Goal: Task Accomplishment & Management: Manage account settings

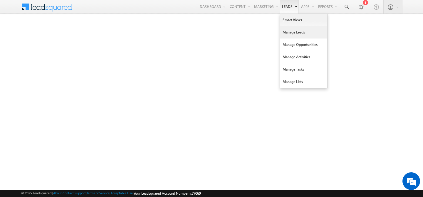
click at [285, 32] on link "Manage Leads" at bounding box center [303, 32] width 47 height 12
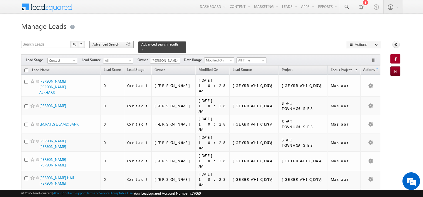
click at [104, 45] on span "Advanced Search" at bounding box center [107, 44] width 28 height 5
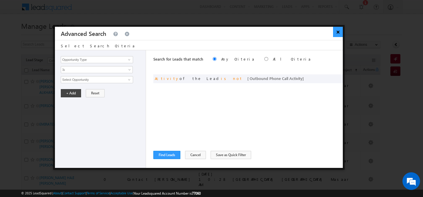
click at [339, 34] on button "×" at bounding box center [338, 32] width 10 height 10
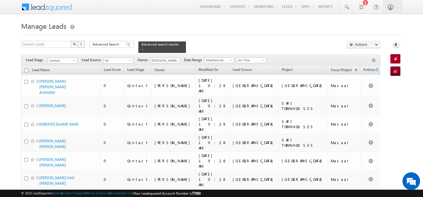
click at [25, 69] on th "Lead Name" at bounding box center [60, 69] width 79 height 9
click at [26, 68] on input "checkbox" at bounding box center [26, 70] width 4 height 4
checkbox input "true"
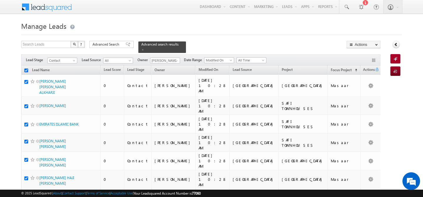
checkbox input "true"
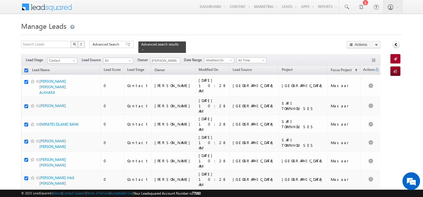
checkbox input "true"
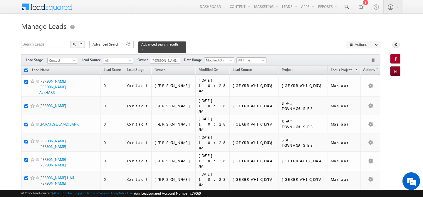
checkbox input "true"
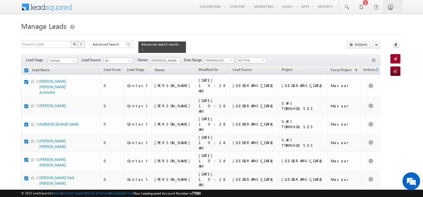
checkbox input "true"
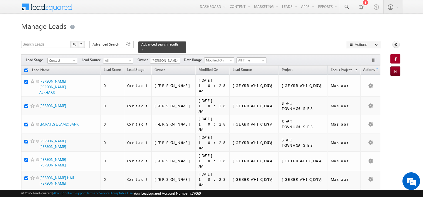
checkbox input "true"
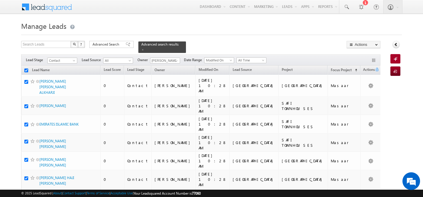
checkbox input "true"
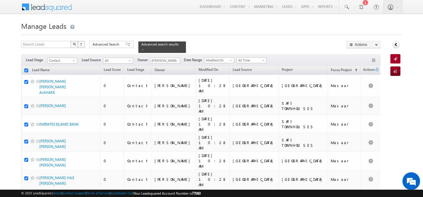
checkbox input "true"
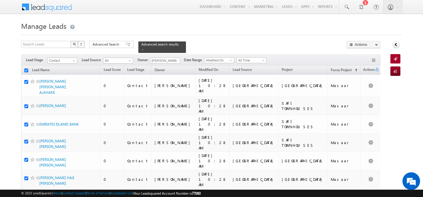
checkbox input "true"
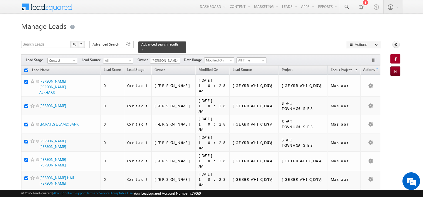
checkbox input "true"
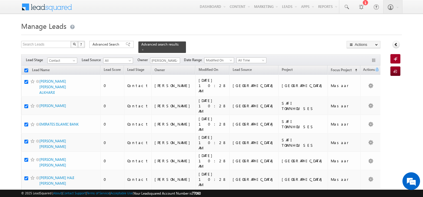
checkbox input "true"
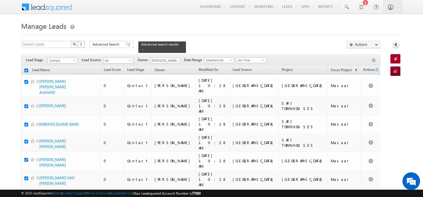
checkbox input "true"
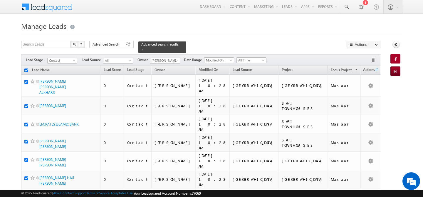
checkbox input "true"
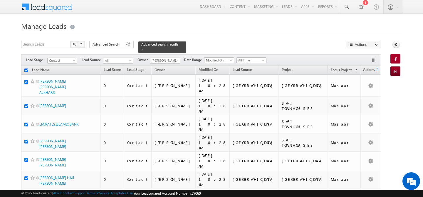
checkbox input "true"
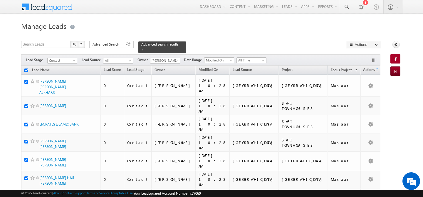
checkbox input "true"
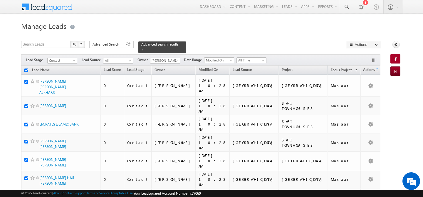
checkbox input "true"
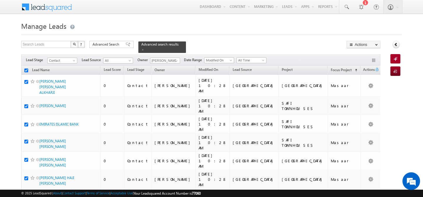
checkbox input "true"
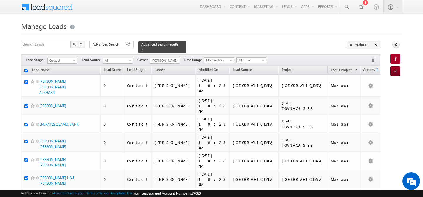
checkbox input "true"
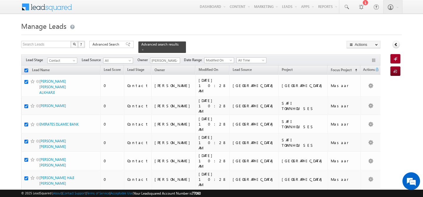
checkbox input "true"
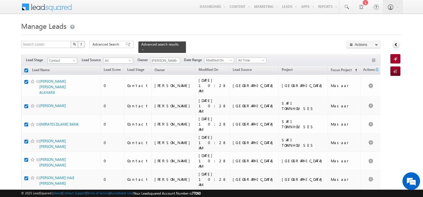
checkbox input "true"
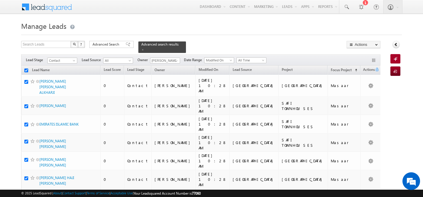
checkbox input "true"
click at [176, 58] on span at bounding box center [176, 60] width 5 height 5
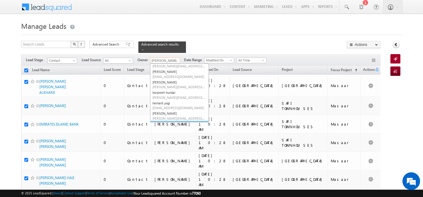
scroll to position [59, 0]
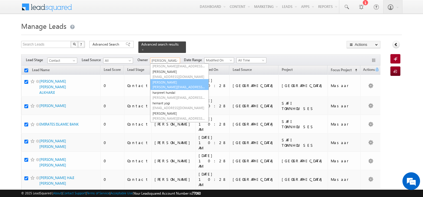
click at [173, 80] on link "Gurpreet Singh gurpreet.singh@indglobal.ae" at bounding box center [179, 84] width 59 height 11
type input "[PERSON_NAME]"
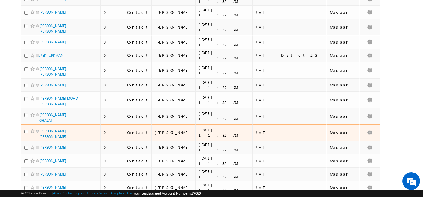
scroll to position [0, 0]
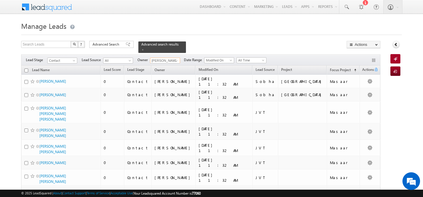
click at [27, 68] on input "checkbox" at bounding box center [26, 70] width 4 height 4
checkbox input "true"
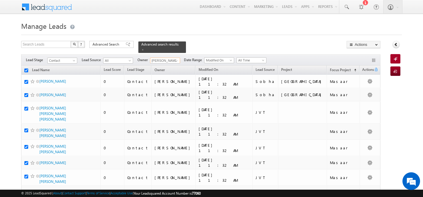
checkbox input "true"
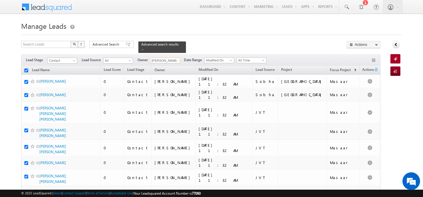
checkbox input "true"
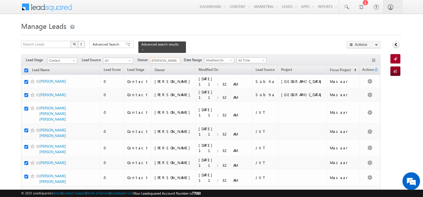
checkbox input "true"
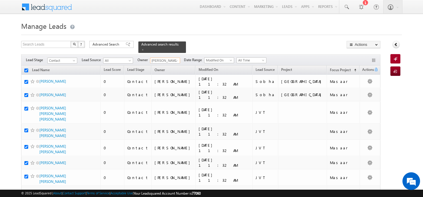
checkbox input "true"
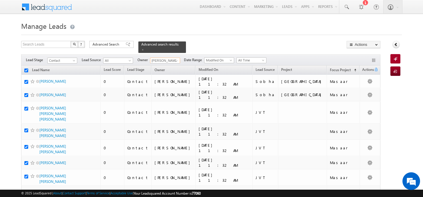
checkbox input "true"
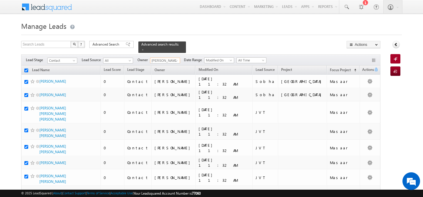
checkbox input "true"
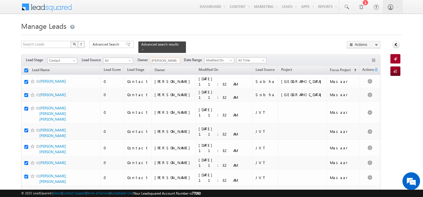
checkbox input "true"
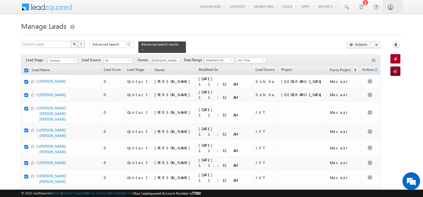
checkbox input "true"
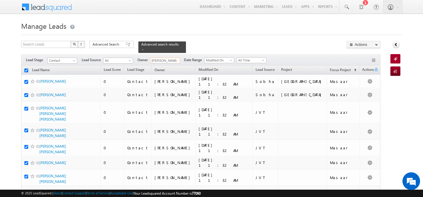
checkbox input "true"
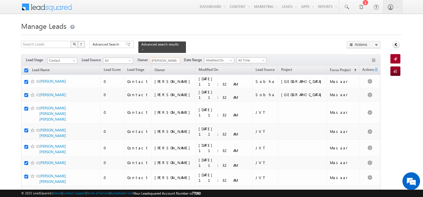
checkbox input "true"
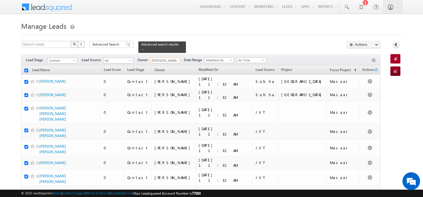
checkbox input "true"
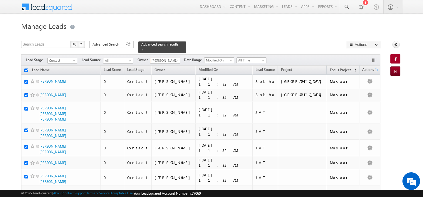
checkbox input "true"
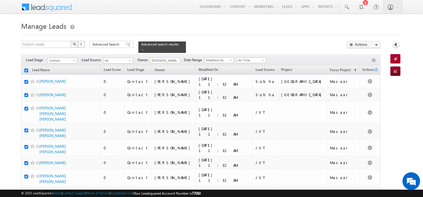
checkbox input "true"
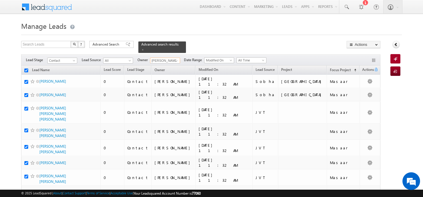
checkbox input "true"
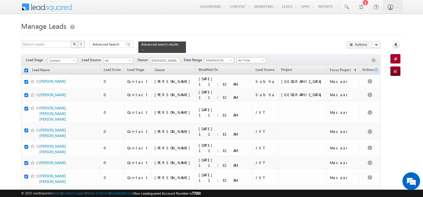
checkbox input "true"
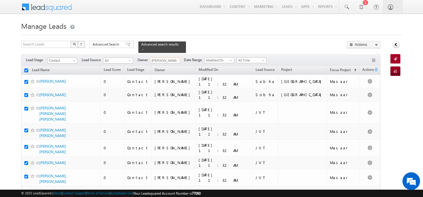
checkbox input "true"
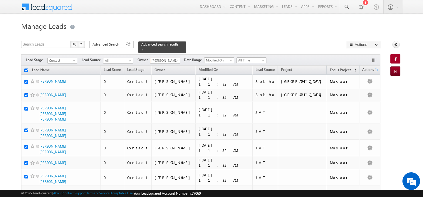
checkbox input "true"
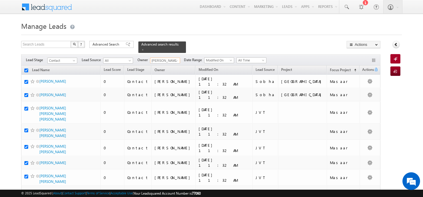
checkbox input "true"
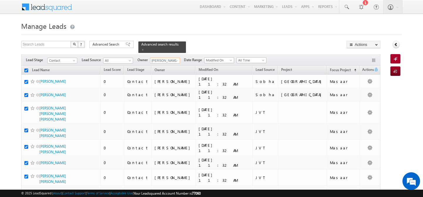
checkbox input "true"
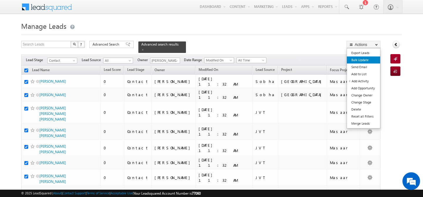
click at [366, 62] on link "Bulk Update" at bounding box center [363, 59] width 33 height 7
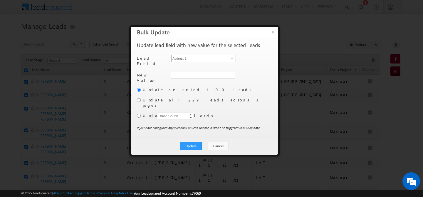
click at [225, 57] on span "Address 1" at bounding box center [200, 58] width 59 height 6
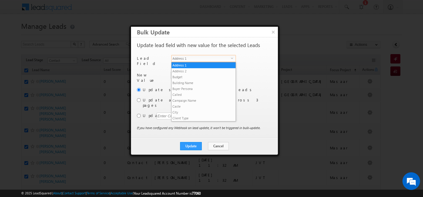
scroll to position [229, 0]
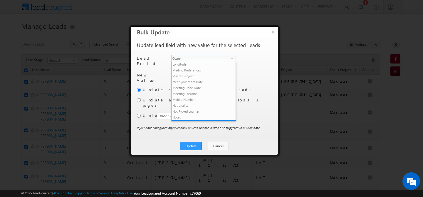
click at [216, 57] on span "Owner" at bounding box center [200, 58] width 59 height 6
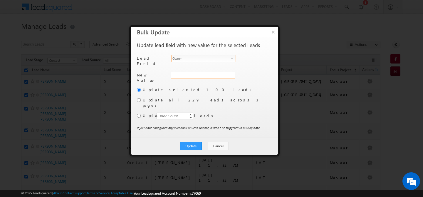
click at [188, 75] on div "Address 1" at bounding box center [202, 78] width 63 height 13
click at [188, 75] on input "hemant yogi" at bounding box center [203, 75] width 64 height 7
click at [194, 79] on link "Gurpreet Singh gurpreet.singh@indglobal.ae" at bounding box center [203, 84] width 64 height 11
click at [138, 98] on input "radio" at bounding box center [139, 100] width 4 height 4
click at [194, 142] on button "Update" at bounding box center [191, 146] width 22 height 8
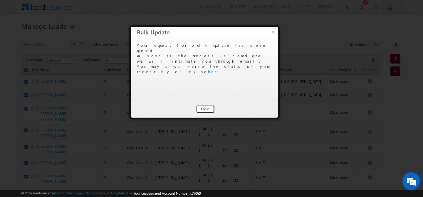
click at [206, 109] on button "Close" at bounding box center [205, 109] width 19 height 8
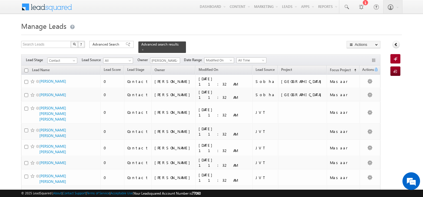
click at [27, 68] on input "checkbox" at bounding box center [26, 70] width 4 height 4
checkbox input "true"
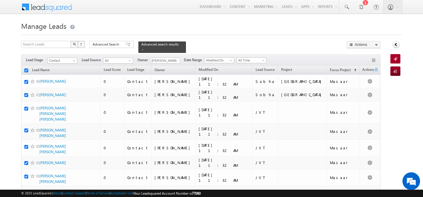
checkbox input "true"
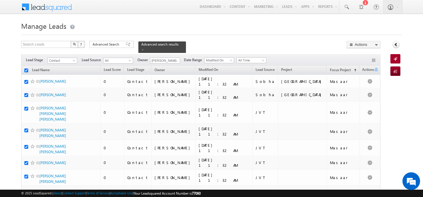
checkbox input "true"
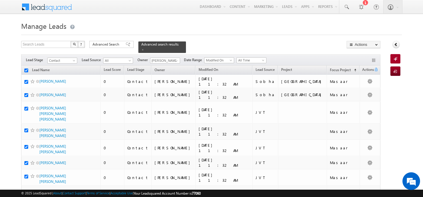
checkbox input "true"
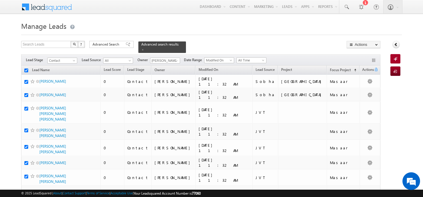
checkbox input "true"
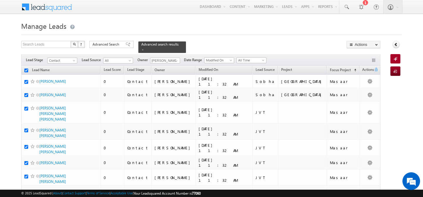
checkbox input "true"
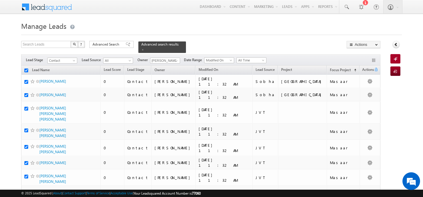
checkbox input "true"
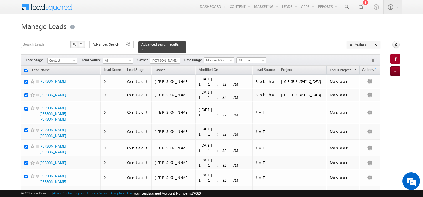
checkbox input "true"
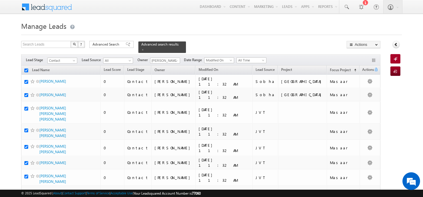
checkbox input "true"
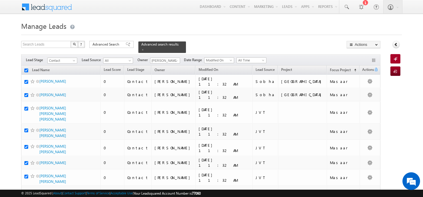
checkbox input "true"
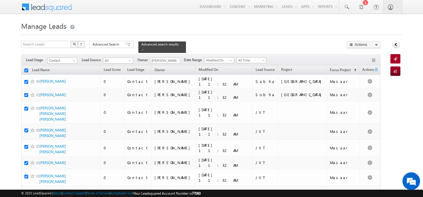
checkbox input "true"
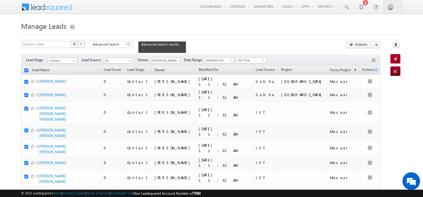
checkbox input "true"
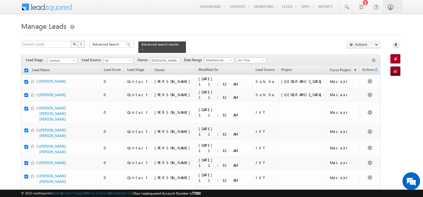
checkbox input "true"
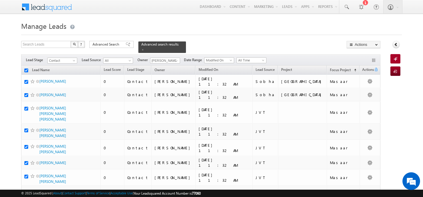
checkbox input "true"
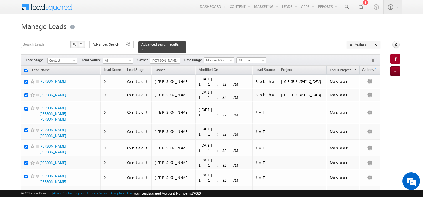
checkbox input "true"
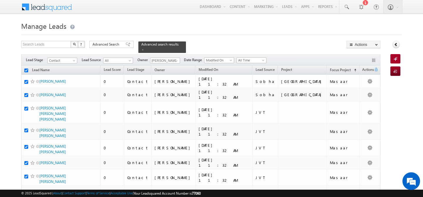
checkbox input "true"
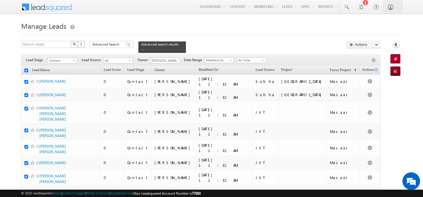
checkbox input "true"
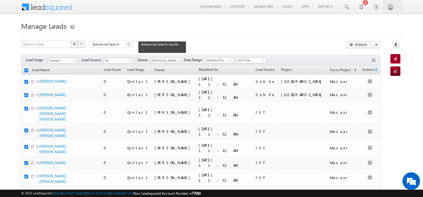
checkbox input "true"
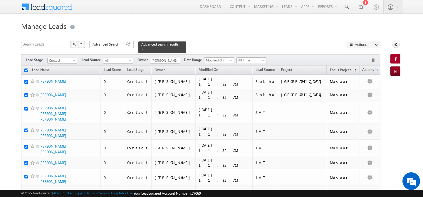
checkbox input "true"
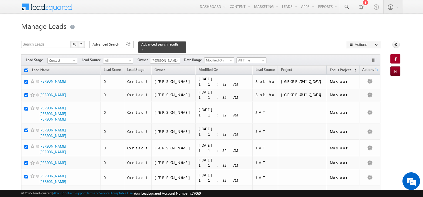
checkbox input "true"
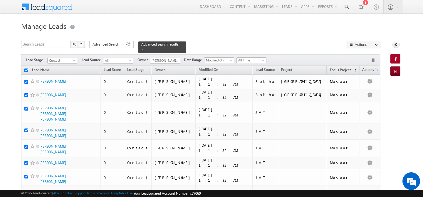
checkbox input "true"
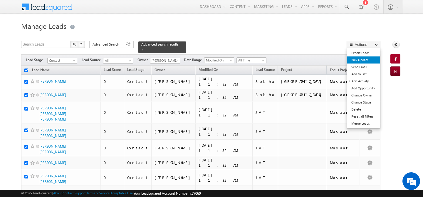
click at [360, 59] on link "Bulk Update" at bounding box center [363, 59] width 33 height 7
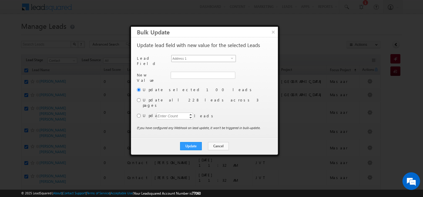
click at [228, 59] on span "Address 1" at bounding box center [200, 58] width 59 height 6
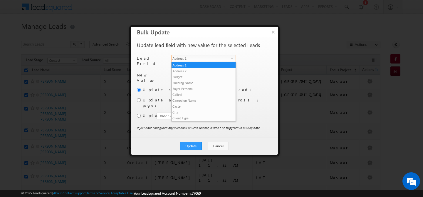
scroll to position [229, 0]
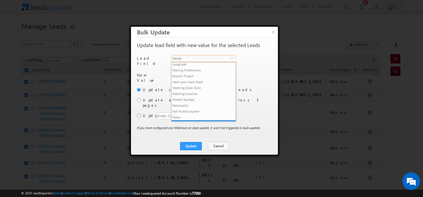
click at [209, 59] on span "Owner" at bounding box center [200, 58] width 59 height 6
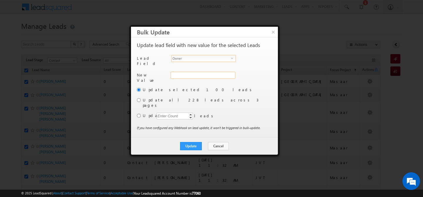
click at [189, 74] on div "Address 1" at bounding box center [202, 78] width 63 height 13
click at [192, 74] on input "hemant yogi" at bounding box center [203, 75] width 64 height 7
click at [188, 79] on link "Gurpreet Singh gurpreet.singh@indglobal.ae" at bounding box center [203, 84] width 64 height 11
type input "[PERSON_NAME]"
click at [138, 99] on input "radio" at bounding box center [139, 100] width 4 height 4
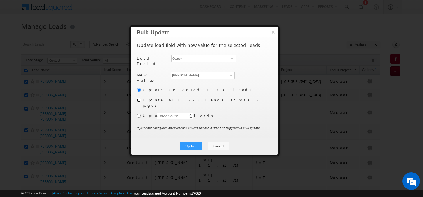
radio input "true"
click at [195, 142] on button "Update" at bounding box center [191, 146] width 22 height 8
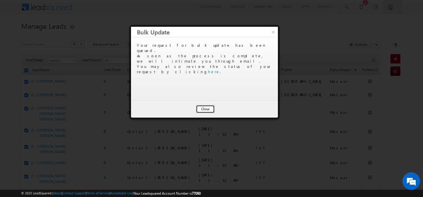
click at [201, 107] on button "Close" at bounding box center [205, 109] width 19 height 8
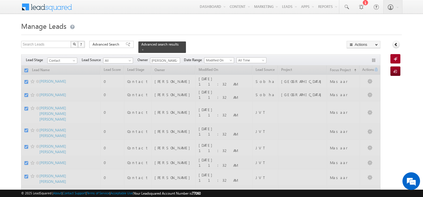
checkbox input "false"
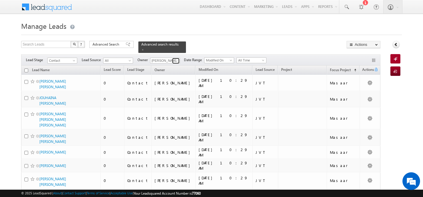
click at [178, 58] on span at bounding box center [176, 60] width 5 height 5
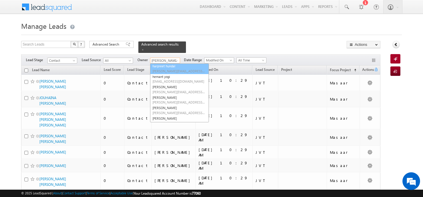
scroll to position [76, 0]
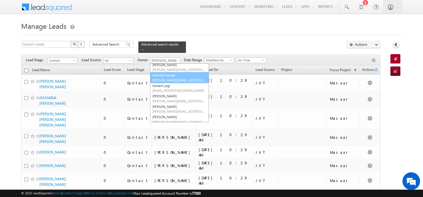
click at [171, 78] on span "[PERSON_NAME][EMAIL_ADDRESS][PERSON_NAME][DOMAIN_NAME]" at bounding box center [178, 80] width 53 height 4
type input "harpreet hundal"
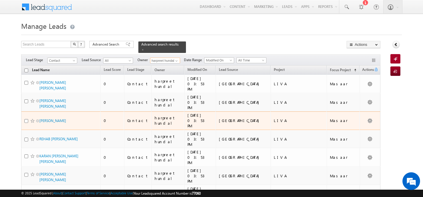
scroll to position [0, 0]
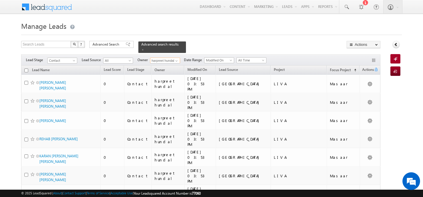
click at [26, 68] on input "checkbox" at bounding box center [26, 70] width 4 height 4
checkbox input "true"
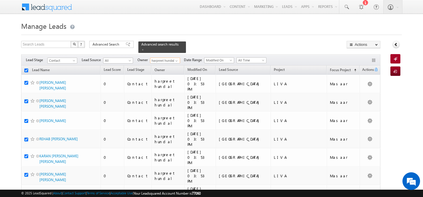
checkbox input "true"
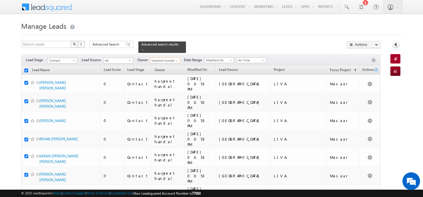
checkbox input "true"
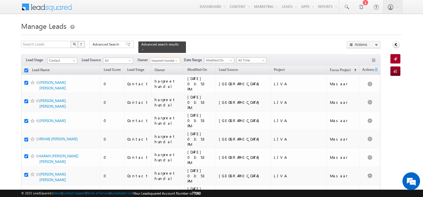
checkbox input "true"
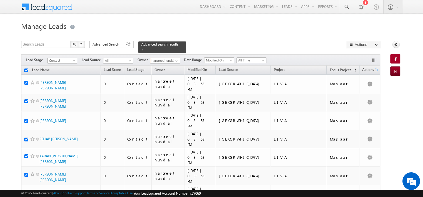
checkbox input "true"
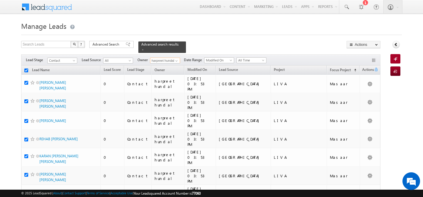
checkbox input "true"
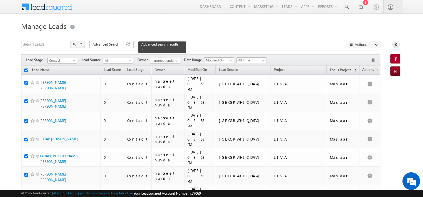
checkbox input "true"
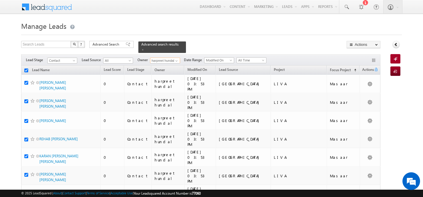
checkbox input "true"
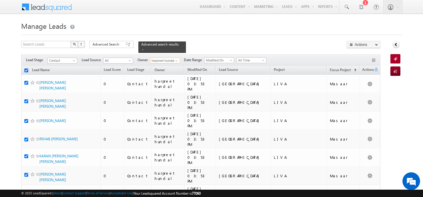
checkbox input "true"
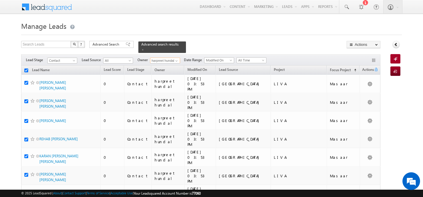
checkbox input "true"
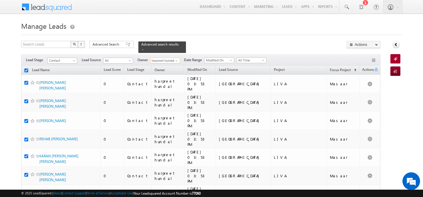
checkbox input "true"
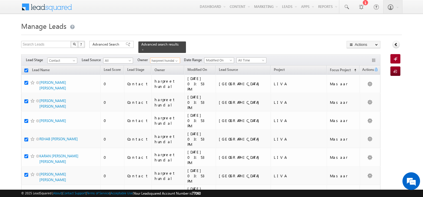
checkbox input "true"
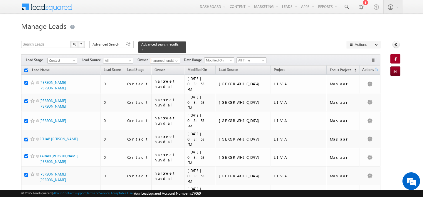
checkbox input "true"
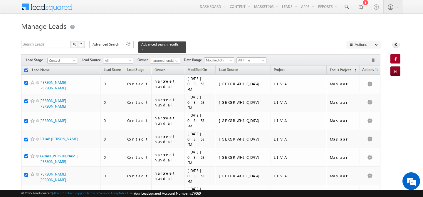
checkbox input "true"
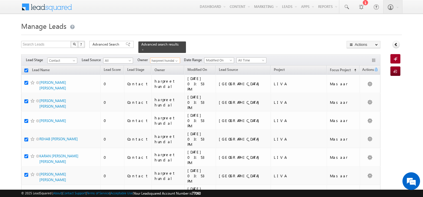
checkbox input "true"
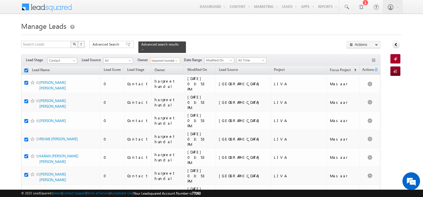
checkbox input "true"
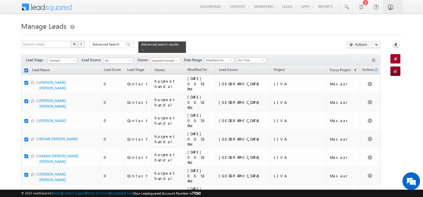
checkbox input "true"
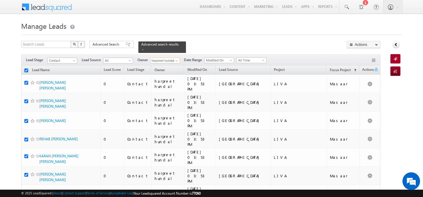
checkbox input "true"
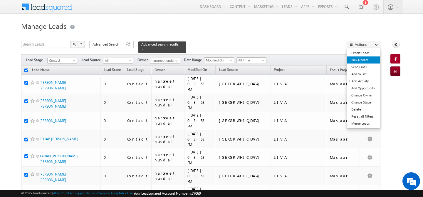
click at [365, 60] on link "Bulk Update" at bounding box center [363, 59] width 33 height 7
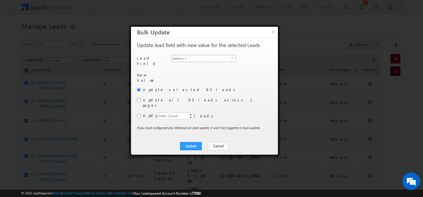
click at [192, 58] on span "Address 1" at bounding box center [200, 58] width 59 height 6
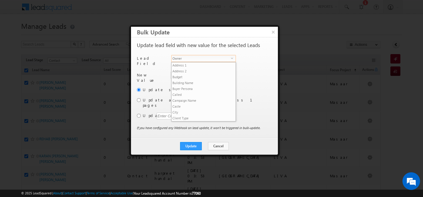
scroll to position [229, 0]
click at [192, 58] on span "Owner" at bounding box center [200, 58] width 59 height 6
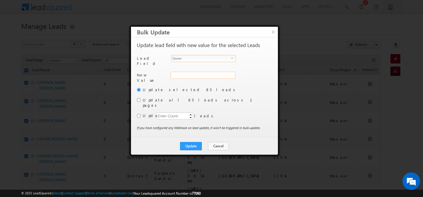
click at [186, 73] on div "Address 1" at bounding box center [202, 78] width 63 height 13
type input "harp"
click at [187, 74] on input "hemant yogi" at bounding box center [203, 75] width 64 height 7
click at [190, 82] on link "harpreet hundal harpreet.hundal@indglobal.ae" at bounding box center [203, 84] width 64 height 11
type input "harpreet hundal"
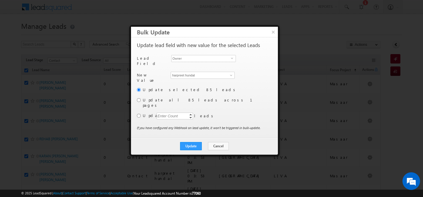
click at [150, 99] on label "Update all 85 leads across 1 pages" at bounding box center [207, 102] width 128 height 11
click at [139, 98] on input "radio" at bounding box center [139, 100] width 4 height 4
radio input "true"
click at [190, 142] on button "Update" at bounding box center [191, 146] width 22 height 8
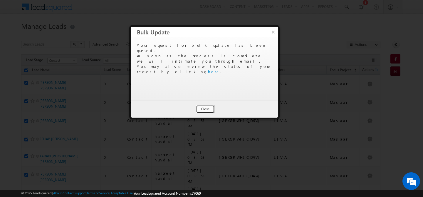
click at [205, 110] on button "Close" at bounding box center [205, 109] width 19 height 8
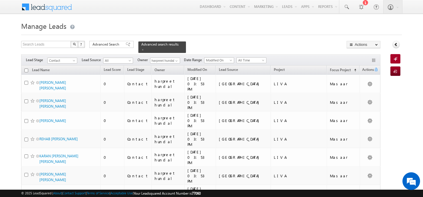
click at [26, 68] on input "checkbox" at bounding box center [26, 70] width 4 height 4
checkbox input "true"
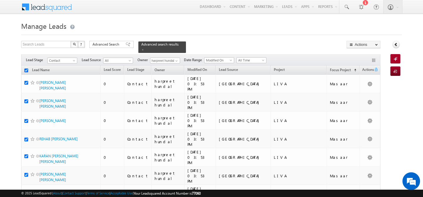
checkbox input "true"
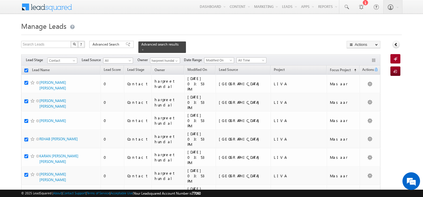
checkbox input "true"
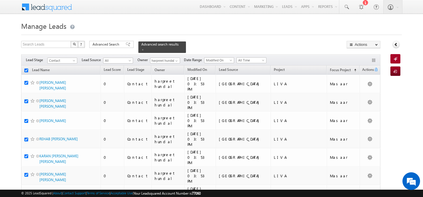
checkbox input "true"
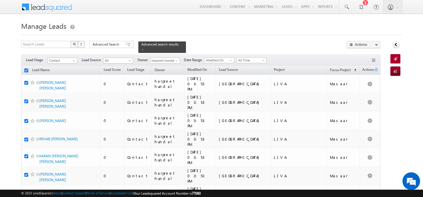
checkbox input "true"
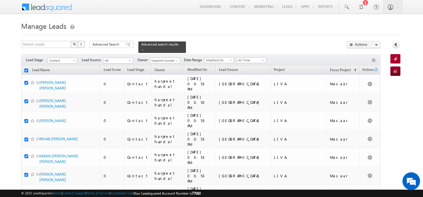
checkbox input "true"
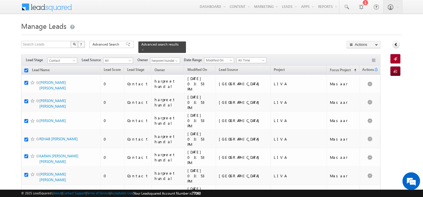
checkbox input "true"
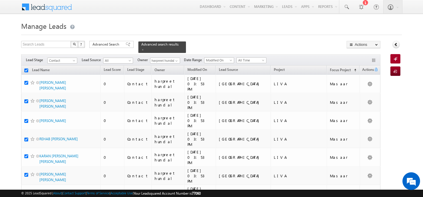
checkbox input "true"
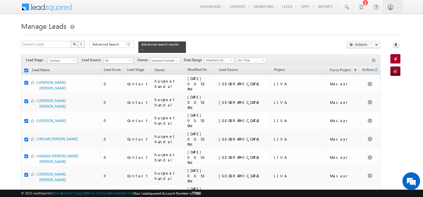
checkbox input "true"
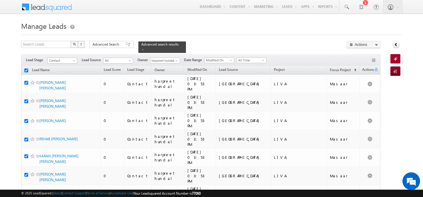
checkbox input "true"
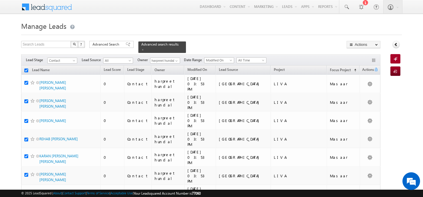
checkbox input "true"
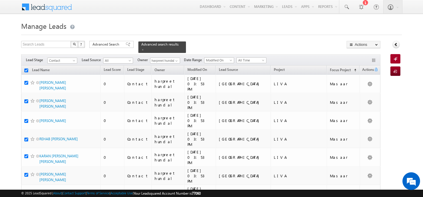
checkbox input "true"
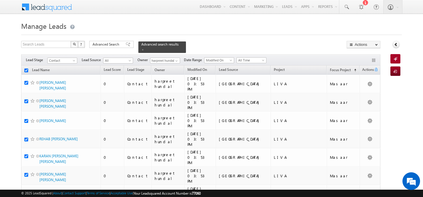
checkbox input "true"
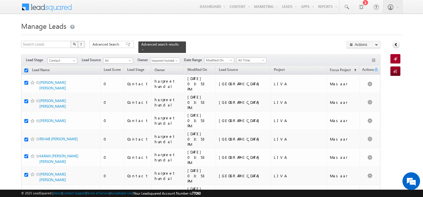
checkbox input "true"
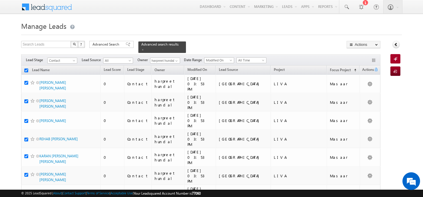
checkbox input "true"
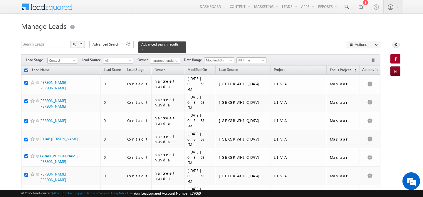
checkbox input "true"
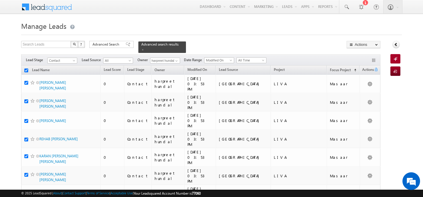
checkbox input "true"
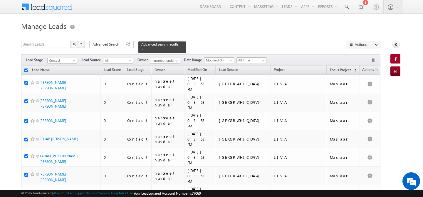
checkbox input "true"
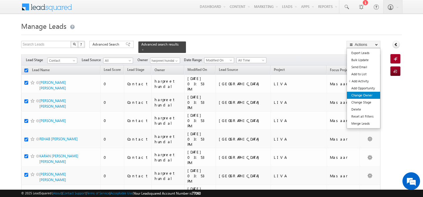
click at [358, 94] on link "Change Owner" at bounding box center [363, 95] width 33 height 7
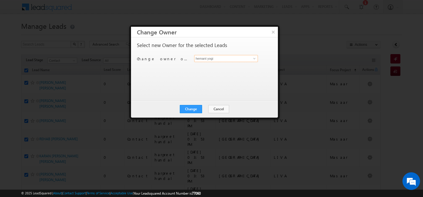
click at [236, 59] on input "hemant yogi" at bounding box center [226, 58] width 64 height 7
click at [226, 67] on link "harpreet hundal harpreet.hundal@indglobal.ae" at bounding box center [226, 67] width 64 height 11
type input "harpreet hundal"
click at [189, 109] on button "Change" at bounding box center [191, 109] width 22 height 8
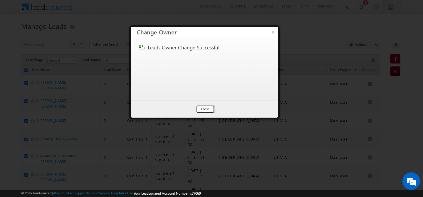
click at [209, 109] on button "Close" at bounding box center [205, 109] width 19 height 8
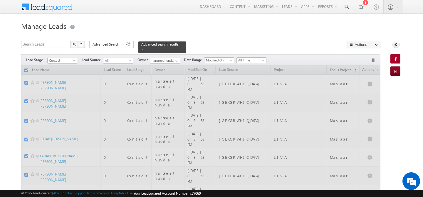
checkbox input "false"
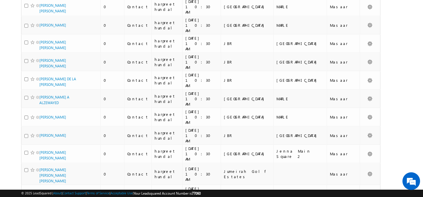
scroll to position [0, 0]
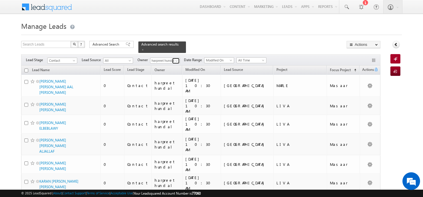
click at [177, 58] on span at bounding box center [176, 60] width 5 height 5
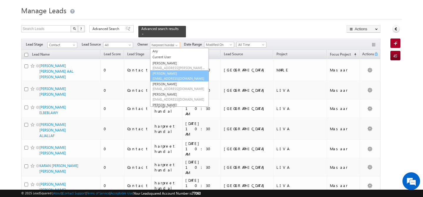
click at [175, 70] on link "[PERSON_NAME] [PERSON_NAME][EMAIL_ADDRESS][DOMAIN_NAME]" at bounding box center [179, 75] width 59 height 11
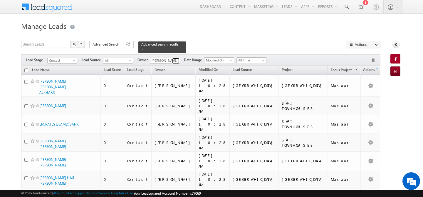
click at [177, 58] on span at bounding box center [176, 60] width 5 height 5
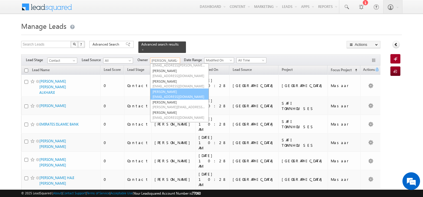
scroll to position [20, 0]
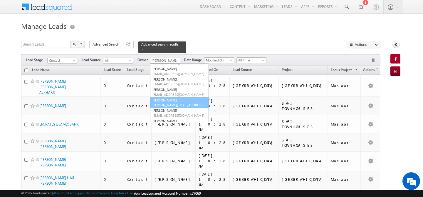
click at [166, 102] on span "[PERSON_NAME][EMAIL_ADDRESS][DOMAIN_NAME]" at bounding box center [178, 104] width 53 height 4
type input "[PERSON_NAME]"
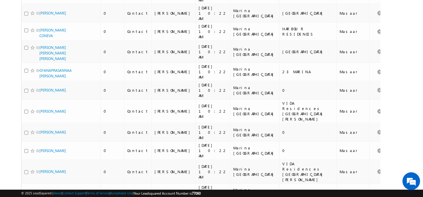
scroll to position [0, 0]
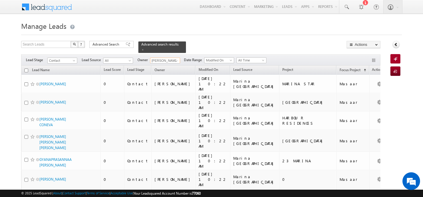
click at [26, 68] on input "checkbox" at bounding box center [26, 70] width 4 height 4
checkbox input "true"
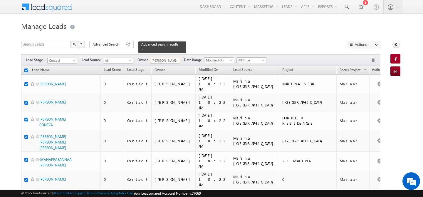
checkbox input "true"
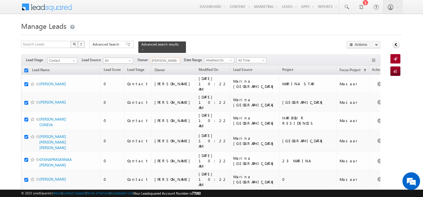
checkbox input "true"
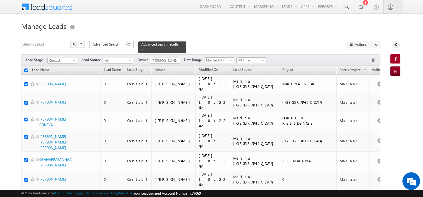
checkbox input "true"
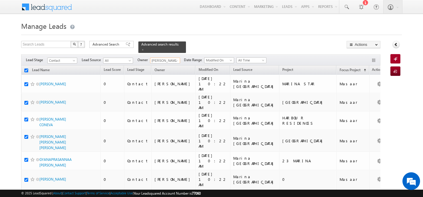
checkbox input "true"
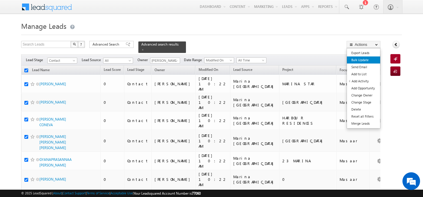
click at [367, 61] on link "Bulk Update" at bounding box center [363, 59] width 33 height 7
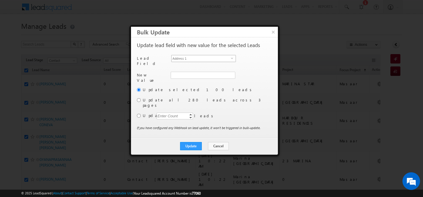
click at [225, 58] on span "Address 1" at bounding box center [200, 58] width 59 height 6
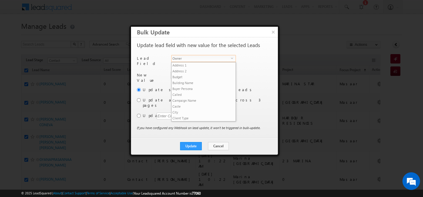
scroll to position [229, 0]
click at [216, 56] on span "Owner" at bounding box center [200, 58] width 59 height 6
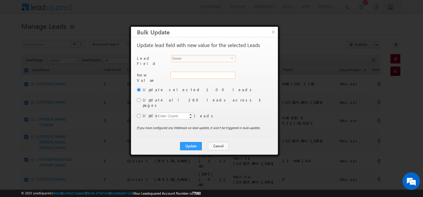
click at [188, 75] on div "Address 1" at bounding box center [202, 78] width 63 height 13
click at [188, 75] on input "hemant yogi" at bounding box center [203, 75] width 64 height 7
click at [179, 82] on link "Ankush Chaudhary ankush.chaudhary@indglobal.ae" at bounding box center [203, 84] width 64 height 11
click at [138, 99] on input "radio" at bounding box center [139, 100] width 4 height 4
click at [186, 142] on button "Update" at bounding box center [191, 146] width 22 height 8
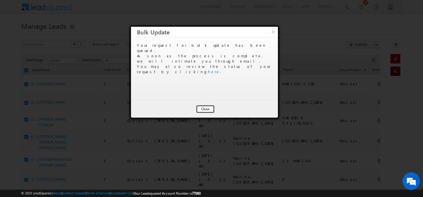
click at [204, 109] on button "Close" at bounding box center [205, 109] width 19 height 8
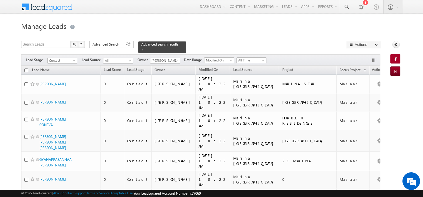
click at [28, 68] on input "checkbox" at bounding box center [26, 70] width 4 height 4
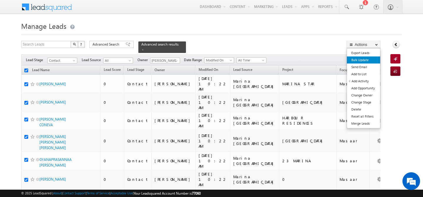
click at [364, 62] on link "Bulk Update" at bounding box center [363, 59] width 33 height 7
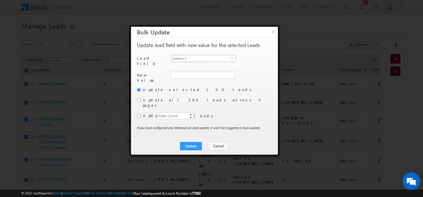
click at [202, 59] on span "Address 1" at bounding box center [200, 58] width 59 height 6
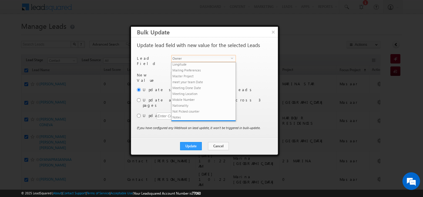
click at [193, 57] on span "Owner" at bounding box center [200, 58] width 59 height 6
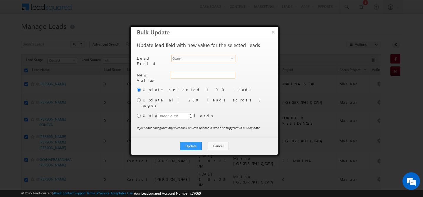
click at [187, 72] on div "Address 1" at bounding box center [202, 78] width 63 height 13
click at [187, 72] on input "hemant yogi" at bounding box center [203, 75] width 64 height 7
click at [178, 80] on link "[PERSON_NAME] [PERSON_NAME][EMAIL_ADDRESS][PERSON_NAME][DOMAIN_NAME]" at bounding box center [203, 84] width 64 height 11
click at [199, 72] on input "[PERSON_NAME]" at bounding box center [203, 75] width 64 height 7
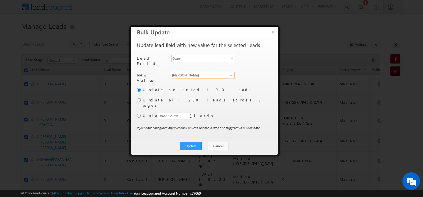
click at [199, 72] on input "[PERSON_NAME]" at bounding box center [203, 75] width 64 height 7
click at [182, 85] on span "[PERSON_NAME][EMAIL_ADDRESS][DOMAIN_NAME]" at bounding box center [199, 87] width 53 height 4
click at [137, 98] on input "radio" at bounding box center [139, 100] width 4 height 4
click at [189, 142] on button "Update" at bounding box center [191, 146] width 22 height 8
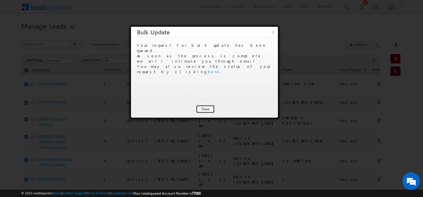
click at [207, 111] on button "Close" at bounding box center [205, 109] width 19 height 8
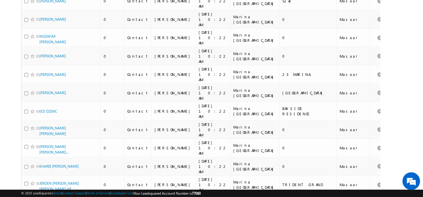
scroll to position [0, 0]
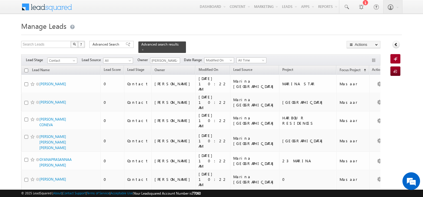
click at [24, 68] on input "checkbox" at bounding box center [26, 70] width 4 height 4
checkbox input "true"
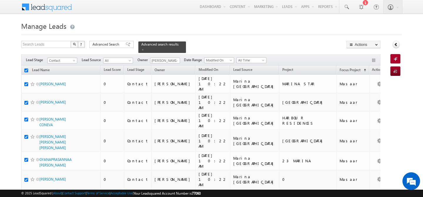
checkbox input "true"
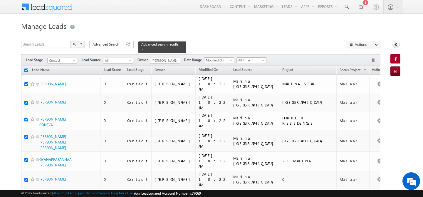
checkbox input "true"
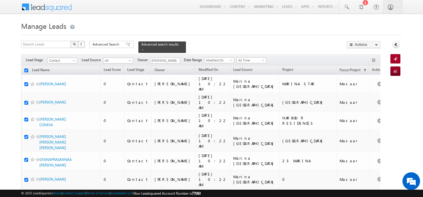
checkbox input "true"
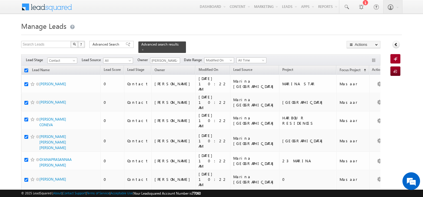
checkbox input "true"
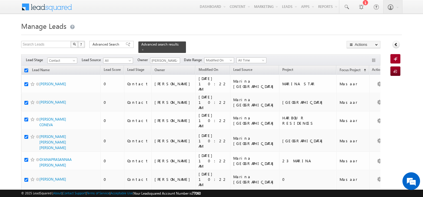
checkbox input "true"
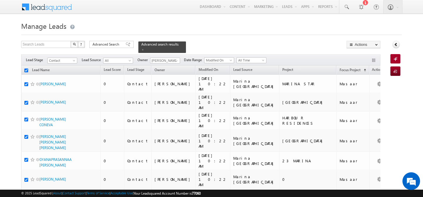
checkbox input "true"
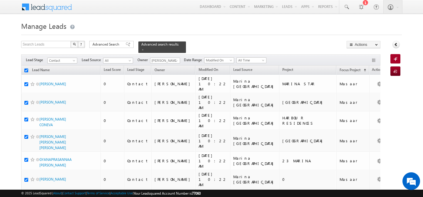
checkbox input "true"
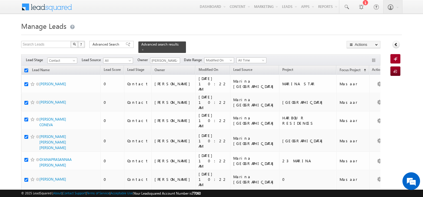
checkbox input "true"
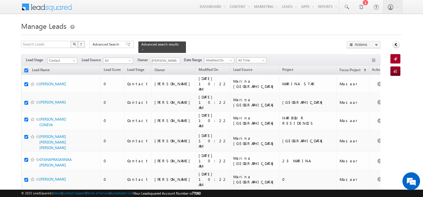
checkbox input "true"
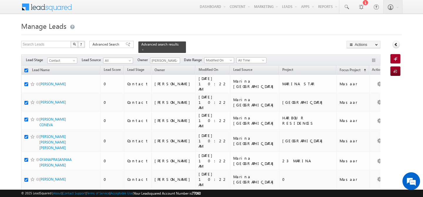
checkbox input "true"
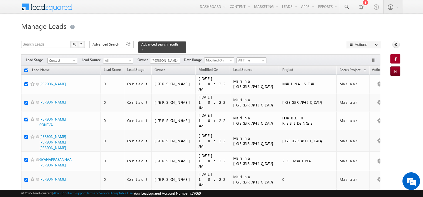
checkbox input "true"
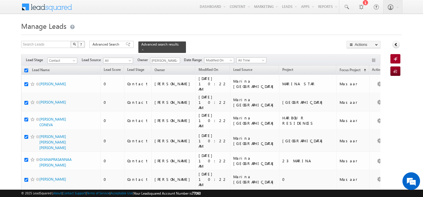
checkbox input "true"
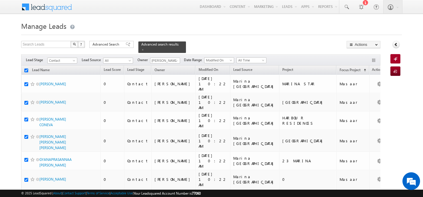
checkbox input "true"
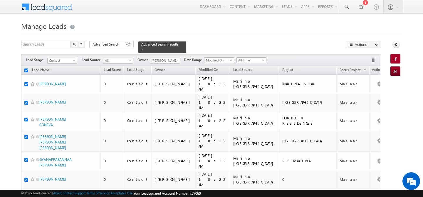
checkbox input "true"
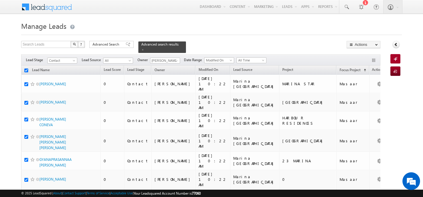
checkbox input "true"
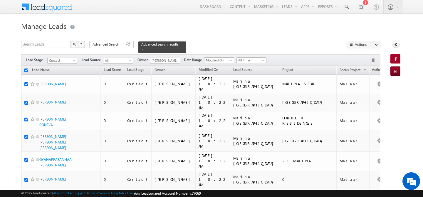
checkbox input "true"
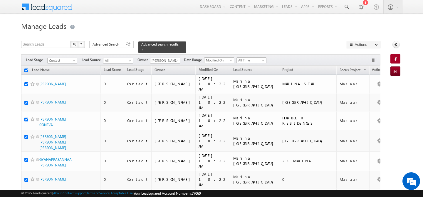
checkbox input "true"
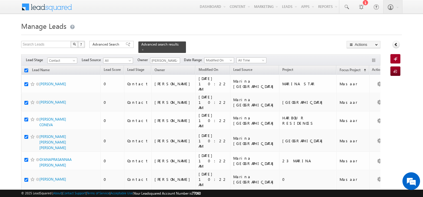
checkbox input "true"
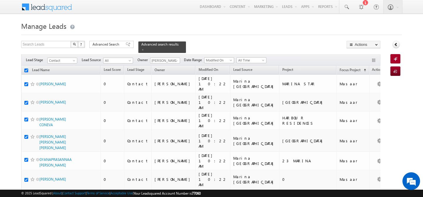
checkbox input "true"
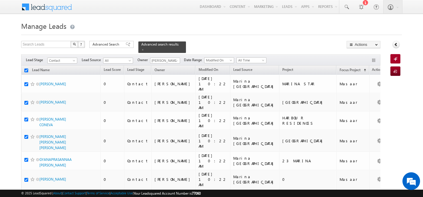
checkbox input "true"
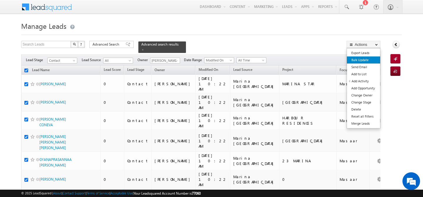
click at [364, 60] on link "Bulk Update" at bounding box center [363, 59] width 33 height 7
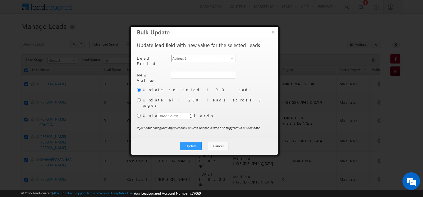
click at [213, 59] on span "Address 1" at bounding box center [200, 58] width 59 height 6
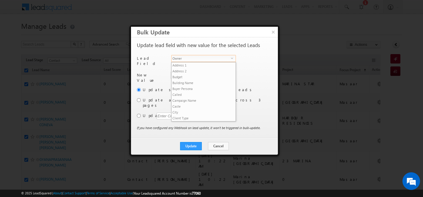
scroll to position [229, 0]
click at [213, 59] on span "Owner" at bounding box center [200, 58] width 59 height 6
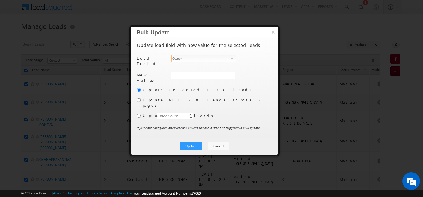
click at [198, 72] on div "Address 1" at bounding box center [202, 78] width 63 height 13
click at [198, 72] on input "hemant yogi" at bounding box center [203, 75] width 64 height 7
click at [186, 85] on span "[PERSON_NAME][EMAIL_ADDRESS][DOMAIN_NAME]" at bounding box center [199, 87] width 53 height 4
type input "[PERSON_NAME]"
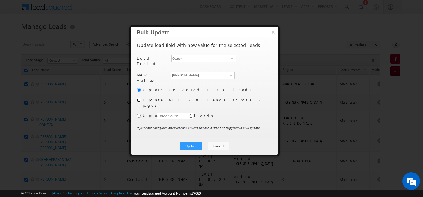
click at [140, 98] on input "radio" at bounding box center [139, 100] width 4 height 4
radio input "true"
click at [190, 142] on button "Update" at bounding box center [191, 146] width 22 height 8
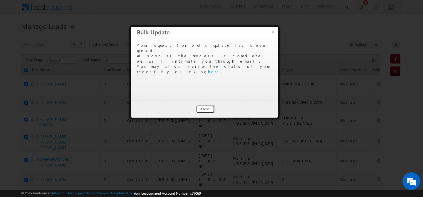
click at [204, 111] on button "Close" at bounding box center [205, 109] width 19 height 8
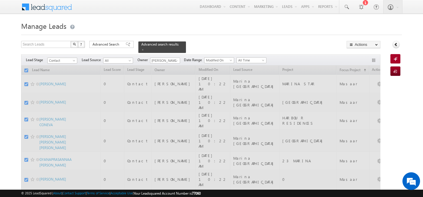
checkbox input "false"
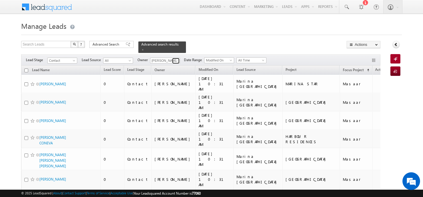
click at [177, 58] on span at bounding box center [176, 60] width 5 height 5
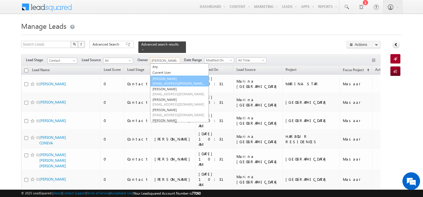
click at [175, 76] on link "[PERSON_NAME] [EMAIL_ADDRESS][PERSON_NAME][DOMAIN_NAME]" at bounding box center [179, 80] width 59 height 11
type input "[PERSON_NAME]"
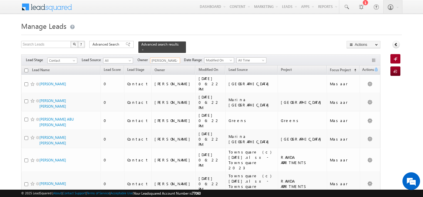
click at [25, 68] on input "checkbox" at bounding box center [26, 70] width 4 height 4
checkbox input "true"
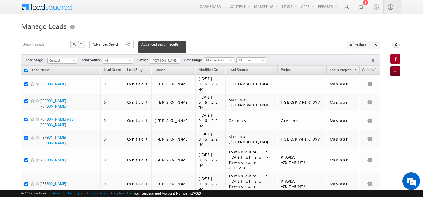
checkbox input "true"
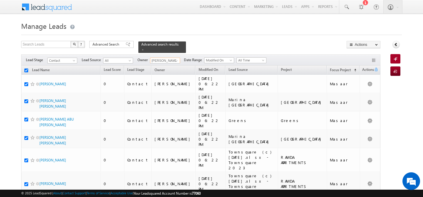
checkbox input "true"
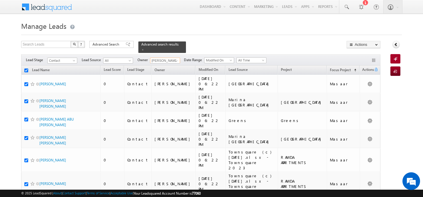
checkbox input "true"
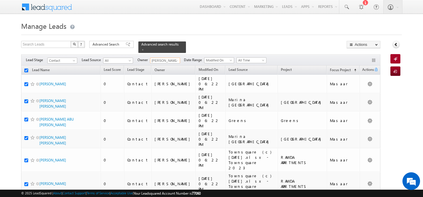
checkbox input "true"
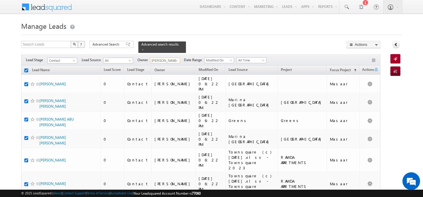
checkbox input "true"
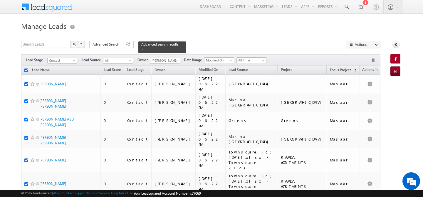
checkbox input "true"
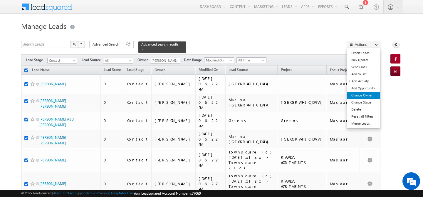
click at [366, 97] on link "Change Owner" at bounding box center [363, 95] width 33 height 7
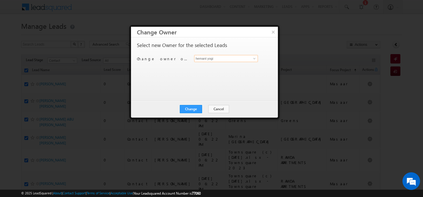
click at [233, 56] on input "hemant yogi" at bounding box center [226, 58] width 64 height 7
click at [239, 67] on link "Abhishek Dalal abhishek.dalal@indglobal.ae" at bounding box center [226, 67] width 64 height 11
type input "[PERSON_NAME]"
click at [184, 111] on button "Change" at bounding box center [191, 109] width 22 height 8
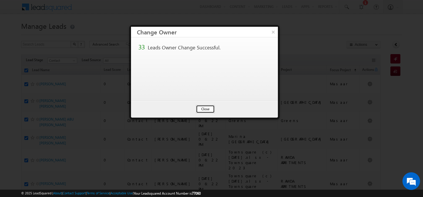
click at [199, 109] on button "Close" at bounding box center [205, 109] width 19 height 8
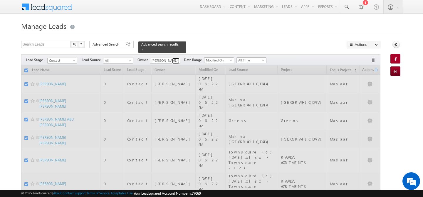
click at [177, 58] on span at bounding box center [176, 60] width 5 height 5
checkbox input "false"
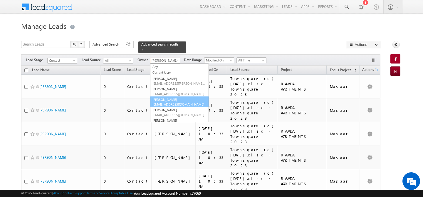
click at [172, 96] on link "Akash Sinha akash.sinha@indglobal.ae" at bounding box center [179, 101] width 59 height 11
type input "[PERSON_NAME]"
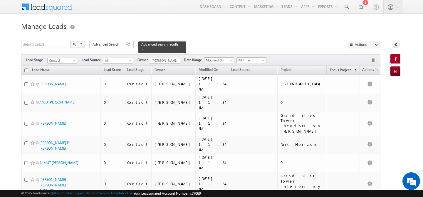
click at [25, 68] on input "checkbox" at bounding box center [26, 70] width 4 height 4
checkbox input "true"
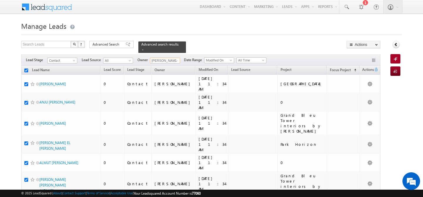
checkbox input "true"
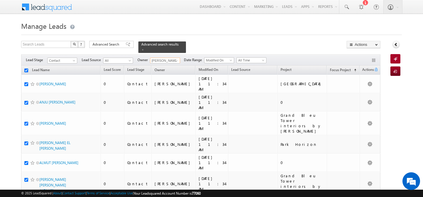
checkbox input "true"
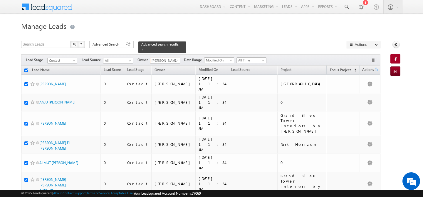
checkbox input "true"
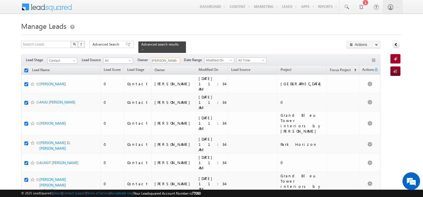
checkbox input "true"
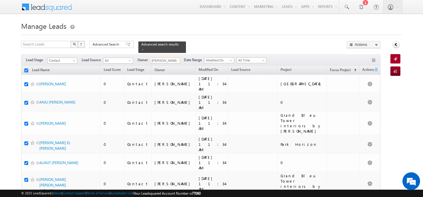
checkbox input "true"
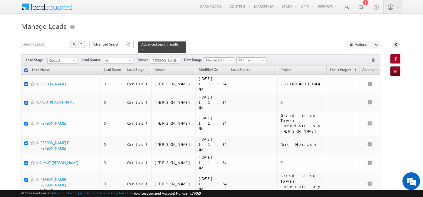
checkbox input "true"
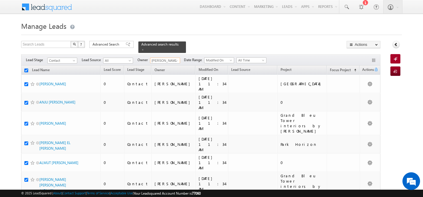
checkbox input "true"
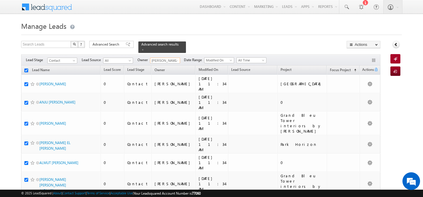
checkbox input "true"
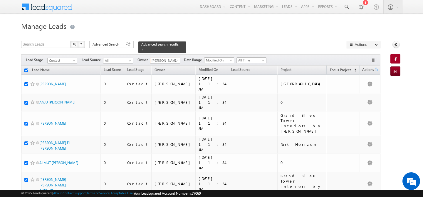
checkbox input "true"
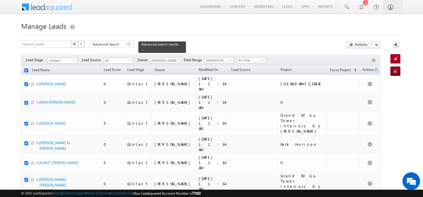
checkbox input "true"
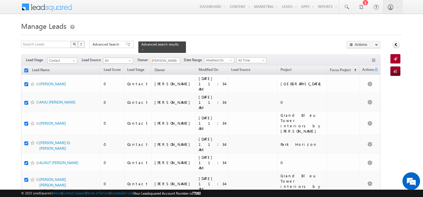
checkbox input "true"
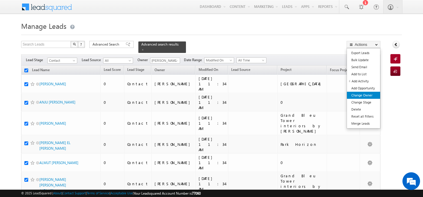
click at [365, 97] on link "Change Owner" at bounding box center [363, 95] width 33 height 7
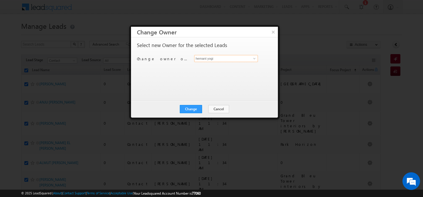
click at [247, 58] on input "hemant yogi" at bounding box center [226, 58] width 64 height 7
click at [217, 69] on span "[EMAIL_ADDRESS][DOMAIN_NAME]" at bounding box center [222, 70] width 53 height 4
click at [194, 106] on button "Change" at bounding box center [191, 109] width 22 height 8
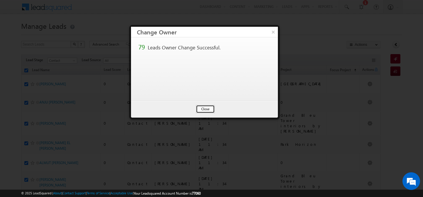
click at [202, 108] on button "Close" at bounding box center [205, 109] width 19 height 8
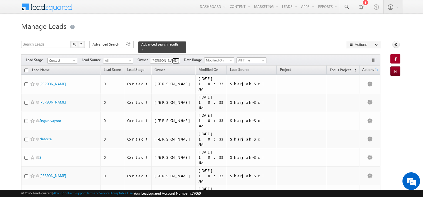
click at [177, 59] on span at bounding box center [176, 60] width 5 height 5
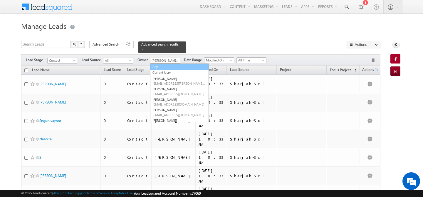
click at [166, 64] on link "Any" at bounding box center [179, 66] width 59 height 7
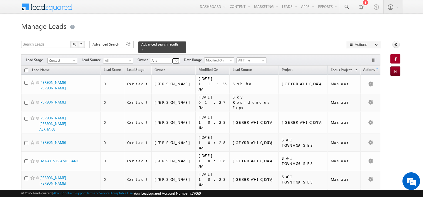
click at [175, 58] on span at bounding box center [176, 60] width 5 height 5
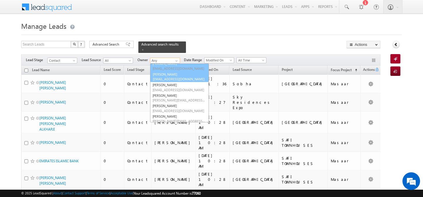
scroll to position [22, 0]
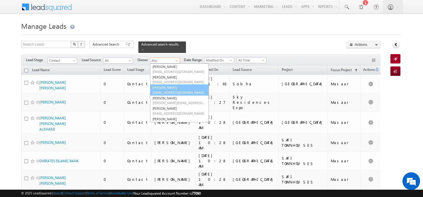
click at [169, 84] on link "Akshay Choudhary akshay.choudhary@indglobal.ae" at bounding box center [179, 89] width 59 height 11
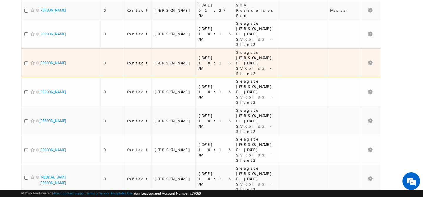
scroll to position [0, 0]
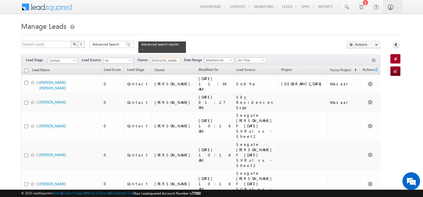
click at [27, 68] on input "checkbox" at bounding box center [26, 70] width 4 height 4
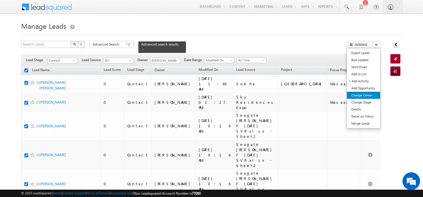
click at [372, 95] on link "Change Owner" at bounding box center [363, 95] width 33 height 7
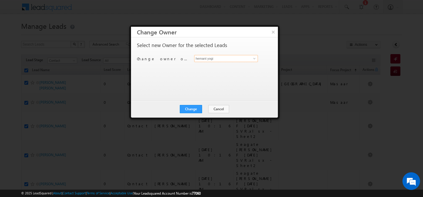
click at [208, 58] on input "hemant yogi" at bounding box center [226, 58] width 64 height 7
click at [213, 65] on link "Faisal Khan faisal.khan@indglobal.ae" at bounding box center [226, 67] width 64 height 11
click at [191, 110] on button "Change" at bounding box center [191, 109] width 22 height 8
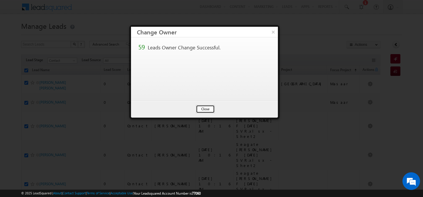
click at [200, 111] on button "Close" at bounding box center [205, 109] width 19 height 8
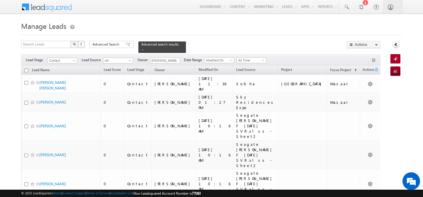
click at [28, 68] on input "checkbox" at bounding box center [26, 70] width 4 height 4
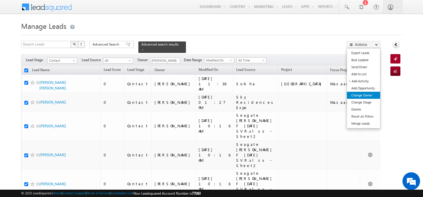
click at [370, 95] on link "Change Owner" at bounding box center [363, 95] width 33 height 7
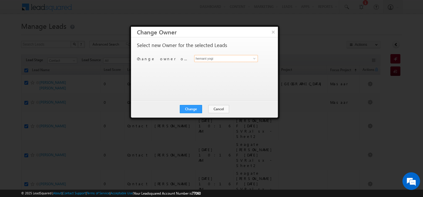
click at [225, 60] on input "hemant yogi" at bounding box center [226, 58] width 64 height 7
click at [210, 68] on span "[PERSON_NAME][EMAIL_ADDRESS][DOMAIN_NAME]" at bounding box center [222, 70] width 53 height 4
click at [191, 111] on button "Change" at bounding box center [191, 109] width 22 height 8
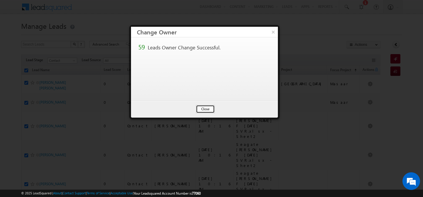
click at [201, 108] on button "Close" at bounding box center [205, 109] width 19 height 8
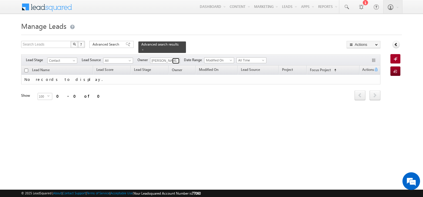
click at [178, 59] on span at bounding box center [176, 60] width 5 height 5
click at [172, 65] on link "shaila shree shaila.shree@indglobal.ae" at bounding box center [179, 68] width 59 height 11
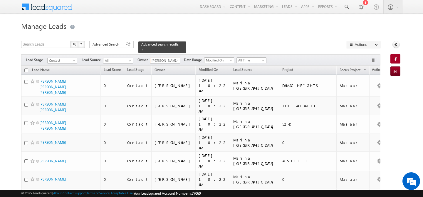
click at [26, 68] on input "checkbox" at bounding box center [26, 70] width 4 height 4
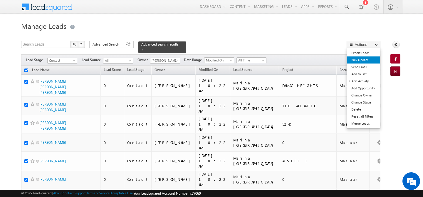
click at [364, 62] on link "Bulk Update" at bounding box center [363, 59] width 33 height 7
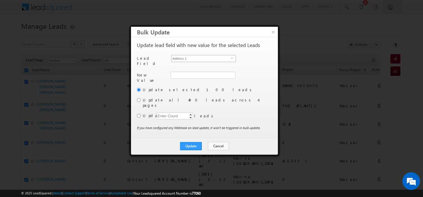
click at [218, 57] on span "Address 1" at bounding box center [200, 58] width 59 height 6
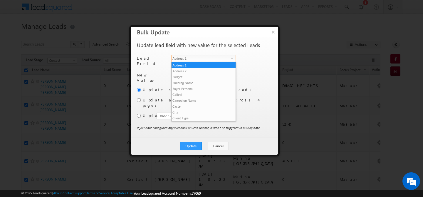
scroll to position [229, 0]
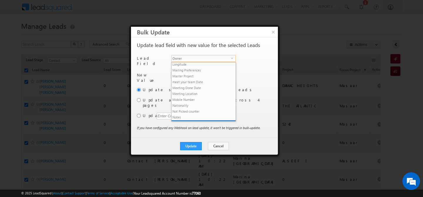
click at [218, 57] on span "Owner" at bounding box center [200, 58] width 59 height 6
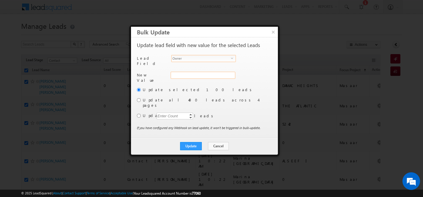
click at [194, 75] on div "Address 1" at bounding box center [202, 78] width 63 height 13
click at [199, 74] on input "hemant yogi" at bounding box center [203, 75] width 64 height 7
click at [186, 85] on span "[PERSON_NAME][EMAIL_ADDRESS][DOMAIN_NAME]" at bounding box center [199, 87] width 53 height 4
click at [140, 99] on input "radio" at bounding box center [139, 100] width 4 height 4
click at [193, 142] on button "Update" at bounding box center [191, 146] width 22 height 8
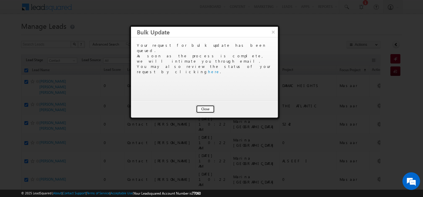
click at [200, 108] on button "Close" at bounding box center [205, 109] width 19 height 8
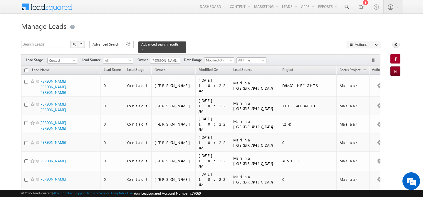
click at [24, 68] on input "checkbox" at bounding box center [26, 70] width 4 height 4
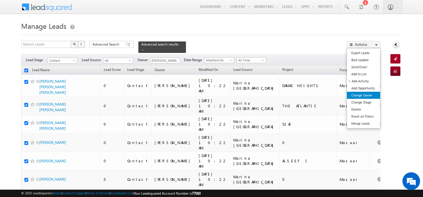
click at [360, 94] on link "Change Owner" at bounding box center [363, 95] width 33 height 7
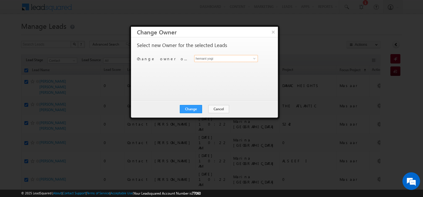
click at [228, 60] on input "hemant yogi" at bounding box center [226, 58] width 64 height 7
click at [273, 33] on button "×" at bounding box center [273, 32] width 10 height 10
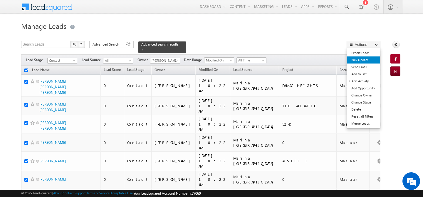
click at [368, 60] on link "Bulk Update" at bounding box center [363, 59] width 33 height 7
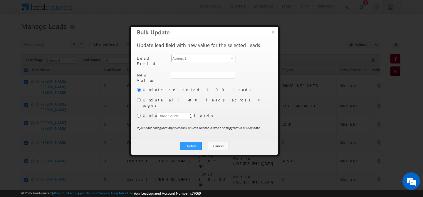
click at [223, 59] on span "Address 1" at bounding box center [200, 58] width 59 height 6
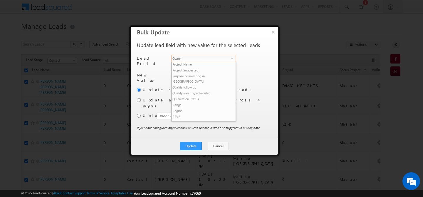
scroll to position [282, 0]
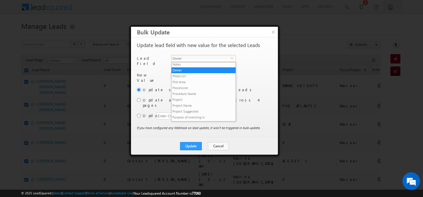
click at [223, 59] on span "Owner" at bounding box center [200, 58] width 59 height 6
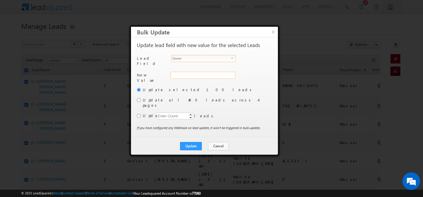
click at [203, 72] on div "Address 1" at bounding box center [202, 78] width 63 height 13
click at [203, 72] on input "hemant yogi" at bounding box center [203, 75] width 64 height 7
click at [201, 85] on span "[PERSON_NAME][EMAIL_ADDRESS][DOMAIN_NAME]" at bounding box center [199, 87] width 53 height 4
click at [138, 99] on input "radio" at bounding box center [139, 100] width 4 height 4
click at [189, 142] on button "Update" at bounding box center [191, 146] width 22 height 8
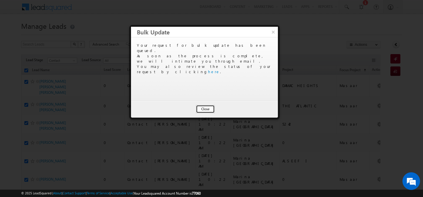
click at [204, 109] on button "Close" at bounding box center [205, 109] width 19 height 8
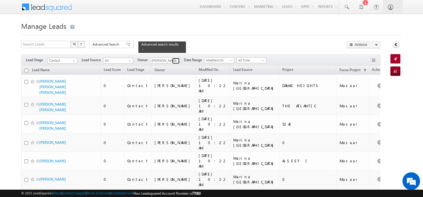
click at [177, 58] on span at bounding box center [176, 60] width 5 height 5
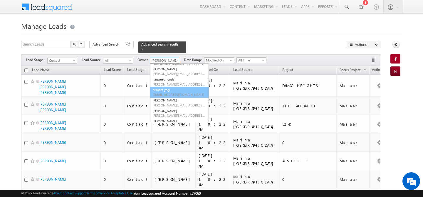
scroll to position [75, 0]
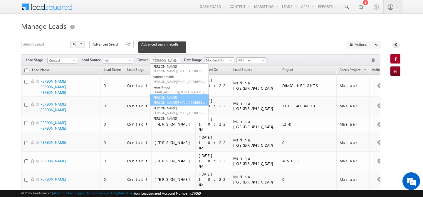
click at [167, 94] on link "[PERSON_NAME] [PERSON_NAME][EMAIL_ADDRESS][DOMAIN_NAME]" at bounding box center [179, 99] width 59 height 11
type input "[PERSON_NAME]"
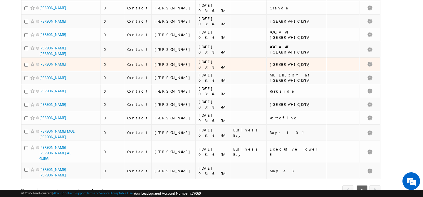
scroll to position [0, 0]
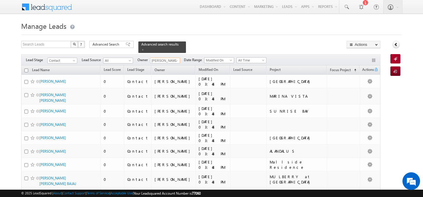
click at [26, 68] on input "checkbox" at bounding box center [26, 70] width 4 height 4
checkbox input "true"
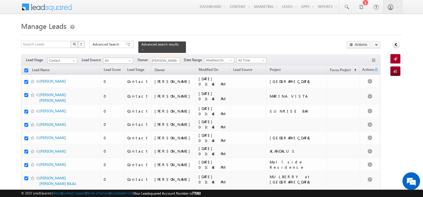
checkbox input "true"
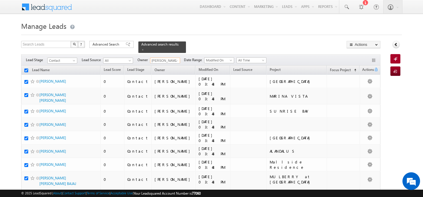
checkbox input "true"
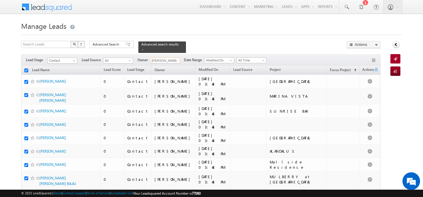
checkbox input "true"
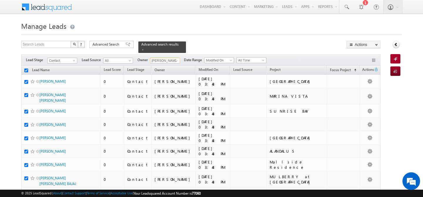
checkbox input "true"
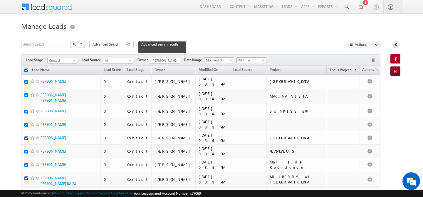
checkbox input "true"
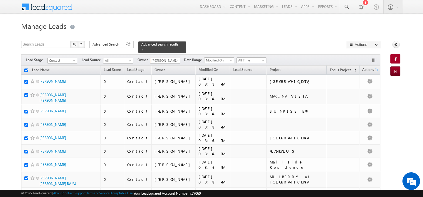
checkbox input "true"
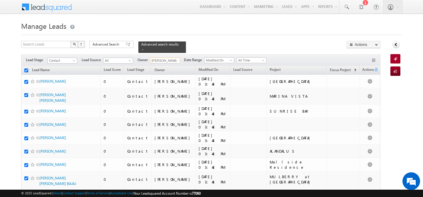
checkbox input "true"
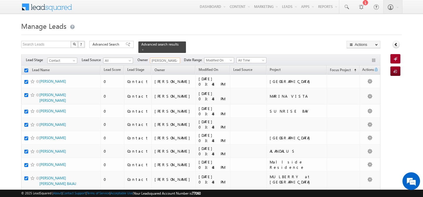
checkbox input "true"
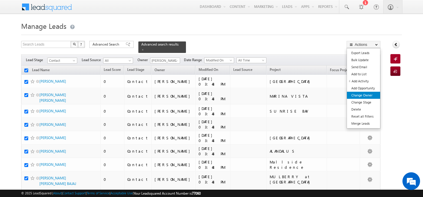
click at [370, 96] on link "Change Owner" at bounding box center [363, 95] width 33 height 7
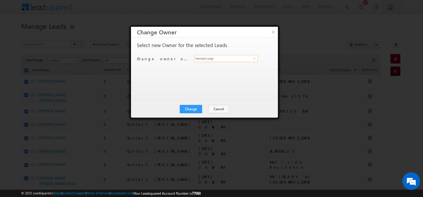
click at [220, 58] on input "hemant yogi" at bounding box center [226, 58] width 64 height 7
type input "s"
click at [218, 71] on span "[PERSON_NAME][EMAIL_ADDRESS][DOMAIN_NAME]" at bounding box center [222, 70] width 53 height 4
type input "[PERSON_NAME]"
click at [192, 106] on button "Change" at bounding box center [191, 109] width 22 height 8
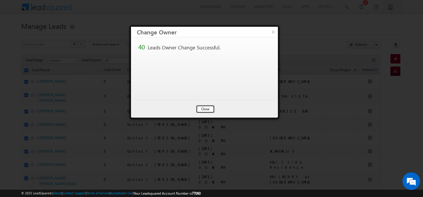
click at [203, 107] on button "Close" at bounding box center [205, 109] width 19 height 8
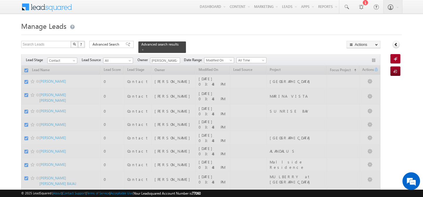
checkbox input "false"
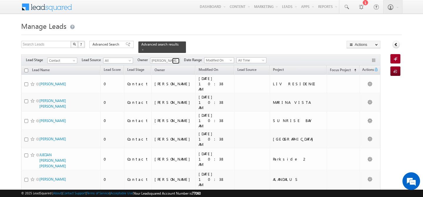
click at [176, 58] on span at bounding box center [176, 60] width 5 height 5
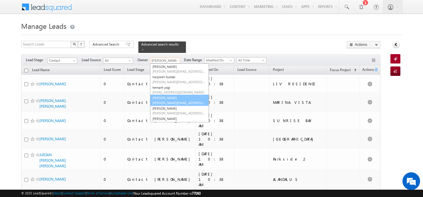
scroll to position [89, 0]
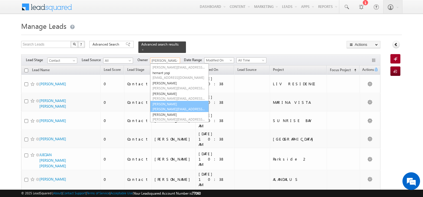
click at [169, 103] on link "[PERSON_NAME] [PERSON_NAME][EMAIL_ADDRESS][PERSON_NAME][DOMAIN_NAME]" at bounding box center [179, 106] width 59 height 11
type input "[PERSON_NAME]"
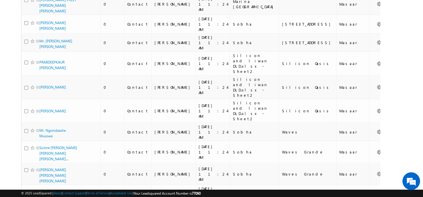
scroll to position [0, 0]
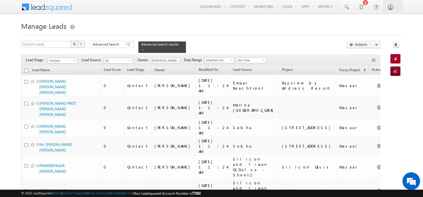
click at [26, 68] on input "checkbox" at bounding box center [26, 70] width 4 height 4
checkbox input "true"
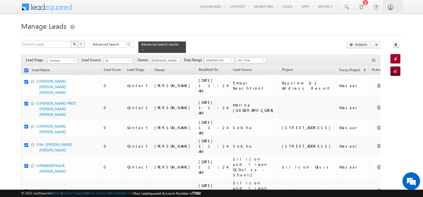
checkbox input "true"
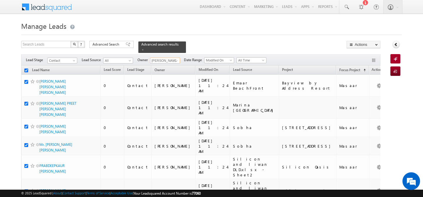
checkbox input "true"
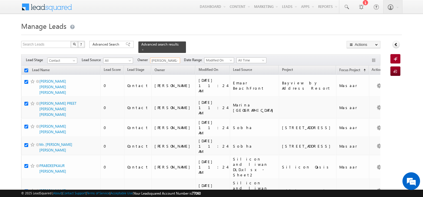
checkbox input "true"
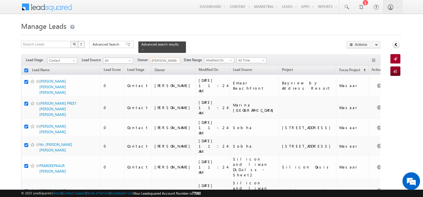
checkbox input "true"
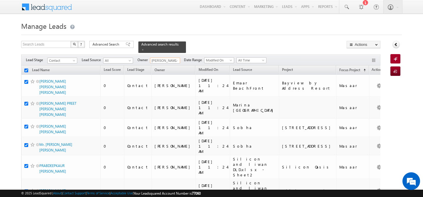
checkbox input "true"
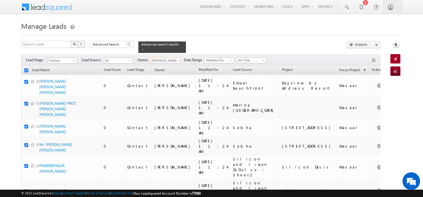
checkbox input "true"
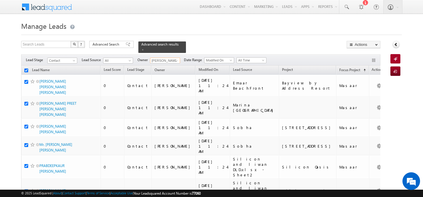
checkbox input "true"
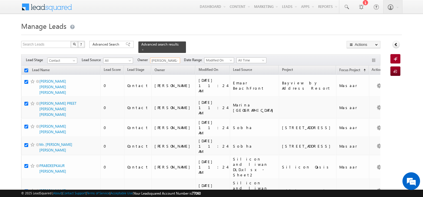
checkbox input "true"
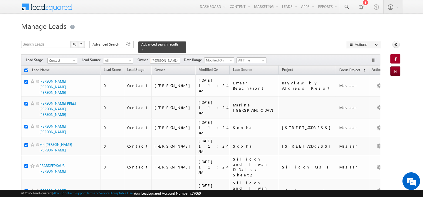
checkbox input "true"
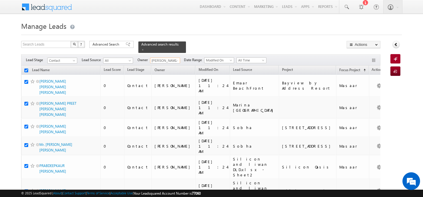
checkbox input "true"
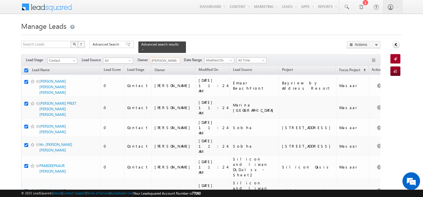
checkbox input "true"
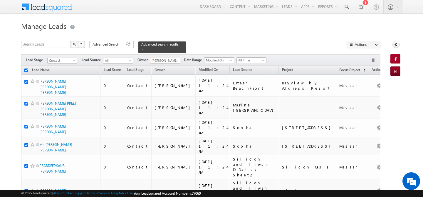
checkbox input "true"
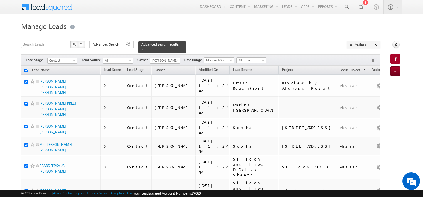
checkbox input "true"
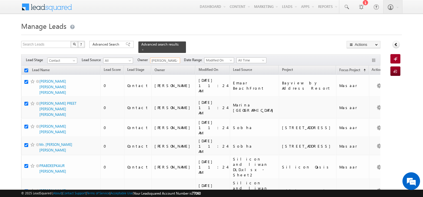
checkbox input "true"
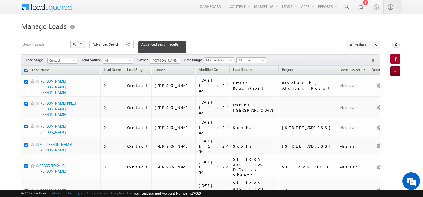
checkbox input "true"
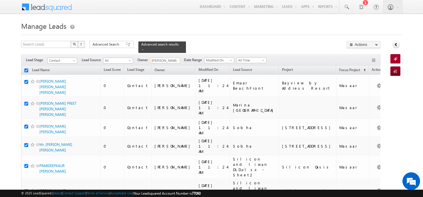
checkbox input "true"
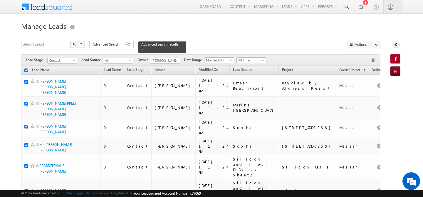
checkbox input "true"
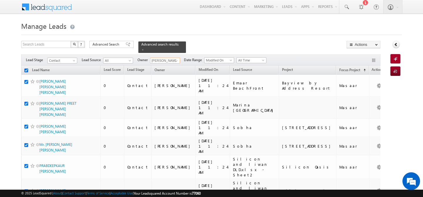
checkbox input "true"
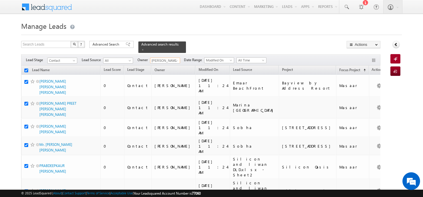
checkbox input "true"
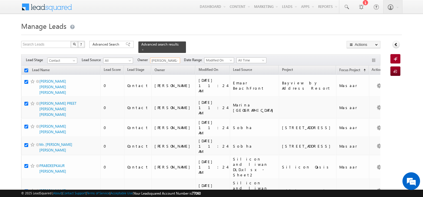
checkbox input "true"
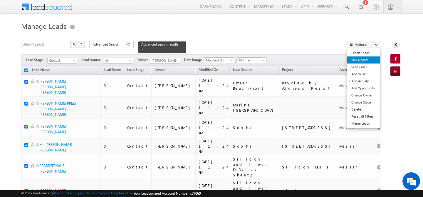
click at [368, 60] on link "Bulk Update" at bounding box center [363, 59] width 33 height 7
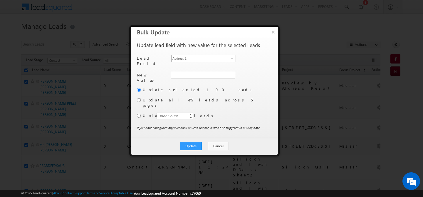
click at [228, 59] on span "Address 1" at bounding box center [200, 58] width 59 height 6
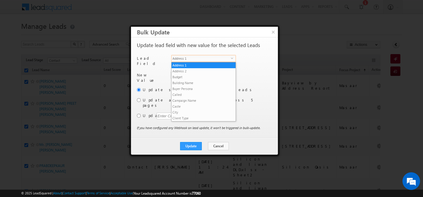
scroll to position [229, 0]
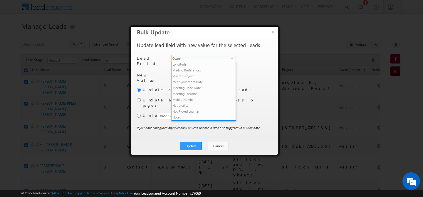
click at [216, 59] on span "Owner" at bounding box center [200, 58] width 59 height 6
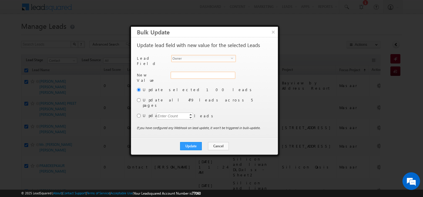
click at [194, 76] on div "Address 1" at bounding box center [202, 78] width 63 height 13
click at [197, 75] on input "hemant yogi" at bounding box center [203, 75] width 64 height 7
click at [193, 80] on link "[PERSON_NAME] [PERSON_NAME][EMAIL_ADDRESS][PERSON_NAME][DOMAIN_NAME]" at bounding box center [203, 84] width 64 height 11
type input "[PERSON_NAME]"
click at [163, 98] on label "Update all 479 leads across 5 pages" at bounding box center [207, 102] width 128 height 11
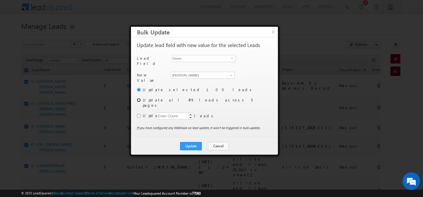
click at [139, 98] on input "radio" at bounding box center [139, 100] width 4 height 4
radio input "true"
click at [191, 142] on button "Update" at bounding box center [191, 146] width 22 height 8
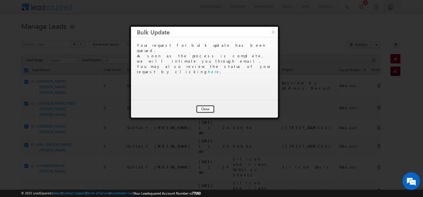
click at [204, 111] on button "Close" at bounding box center [205, 109] width 19 height 8
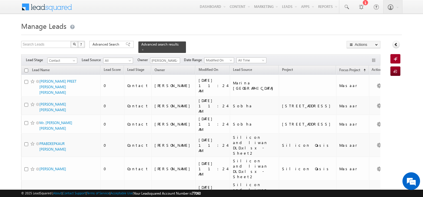
click at [27, 68] on input "checkbox" at bounding box center [26, 70] width 4 height 4
checkbox input "true"
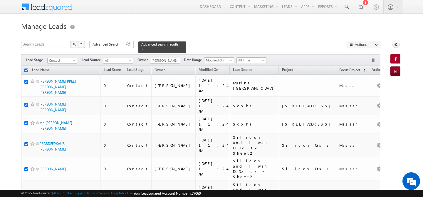
checkbox input "true"
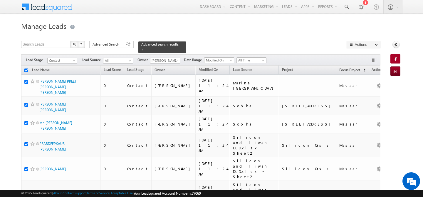
checkbox input "true"
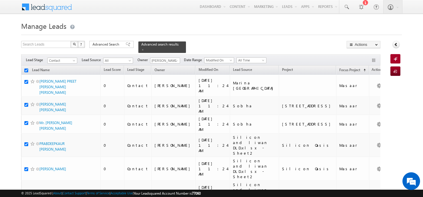
checkbox input "true"
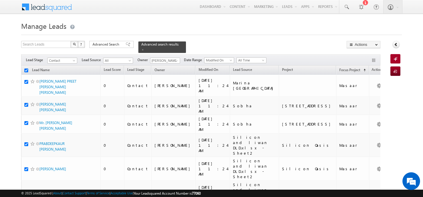
checkbox input "true"
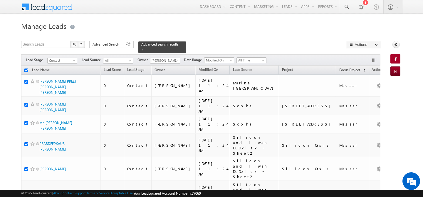
checkbox input "true"
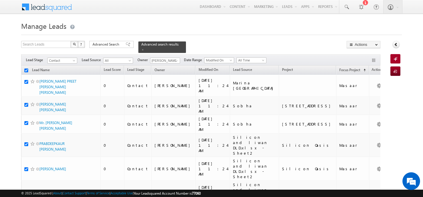
checkbox input "true"
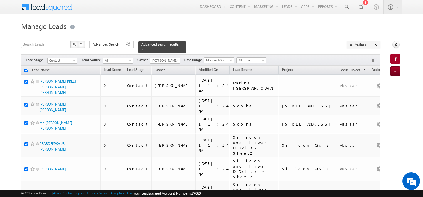
checkbox input "true"
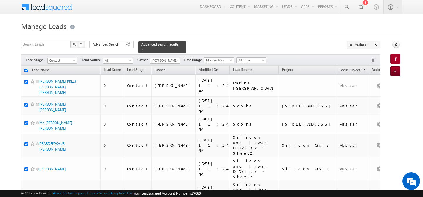
checkbox input "true"
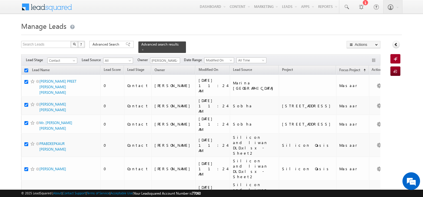
checkbox input "true"
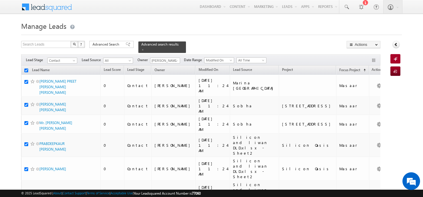
checkbox input "true"
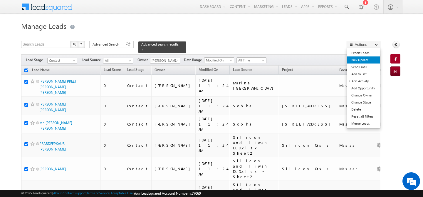
click at [363, 63] on link "Bulk Update" at bounding box center [363, 59] width 33 height 7
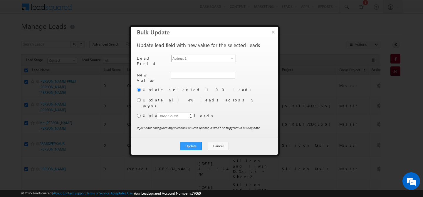
click at [232, 57] on span "select" at bounding box center [233, 58] width 5 height 3
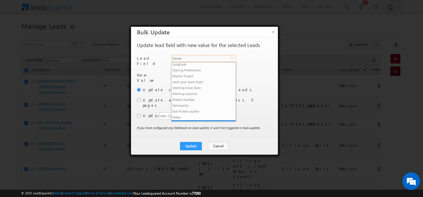
click at [214, 60] on span "Owner" at bounding box center [200, 58] width 59 height 6
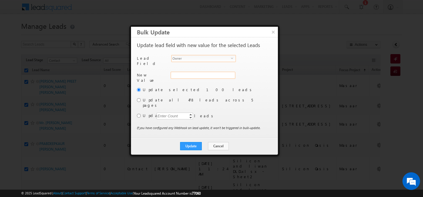
click at [200, 74] on div "Address 1" at bounding box center [202, 78] width 63 height 13
click at [200, 74] on input "hemant yogi" at bounding box center [203, 75] width 64 height 7
click at [185, 81] on link "[PERSON_NAME] [PERSON_NAME][EMAIL_ADDRESS][PERSON_NAME][DOMAIN_NAME]" at bounding box center [203, 84] width 64 height 11
click at [139, 98] on input "radio" at bounding box center [139, 100] width 4 height 4
click at [190, 142] on button "Update" at bounding box center [191, 146] width 22 height 8
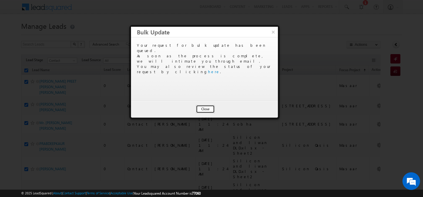
click at [205, 110] on button "Close" at bounding box center [205, 109] width 19 height 8
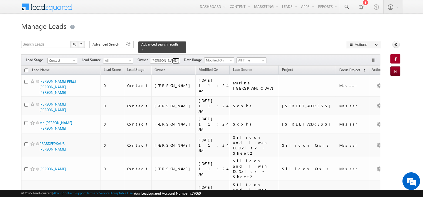
click at [175, 58] on span at bounding box center [176, 60] width 5 height 5
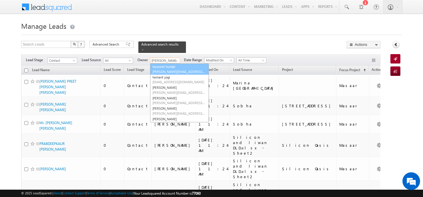
scroll to position [0, 0]
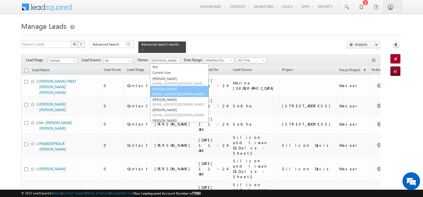
click at [173, 87] on link "[PERSON_NAME] [PERSON_NAME][EMAIL_ADDRESS][DOMAIN_NAME]" at bounding box center [179, 91] width 59 height 11
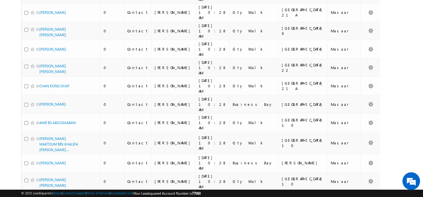
scroll to position [1481, 0]
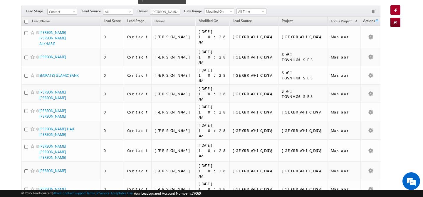
scroll to position [0, 0]
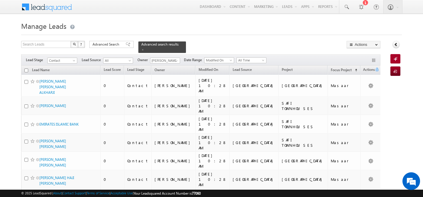
click at [25, 68] on input "checkbox" at bounding box center [26, 70] width 4 height 4
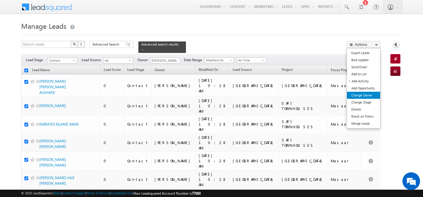
click at [369, 93] on link "Change Owner" at bounding box center [363, 95] width 33 height 7
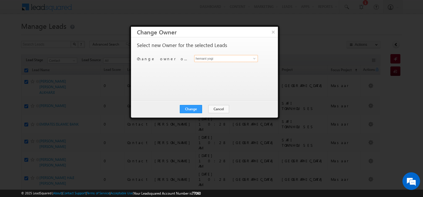
click at [239, 60] on input "hemant yogi" at bounding box center [226, 58] width 64 height 7
click at [238, 68] on span "[EMAIL_ADDRESS][DOMAIN_NAME]" at bounding box center [222, 70] width 53 height 4
click at [190, 106] on button "Change" at bounding box center [191, 109] width 22 height 8
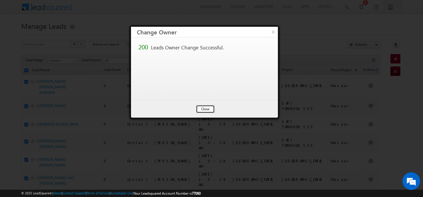
click at [201, 108] on button "Close" at bounding box center [205, 109] width 19 height 8
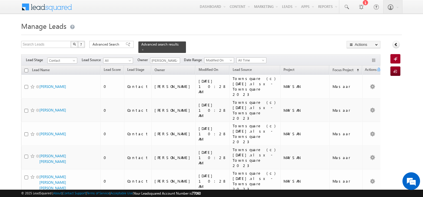
click at [27, 68] on input "checkbox" at bounding box center [26, 70] width 4 height 4
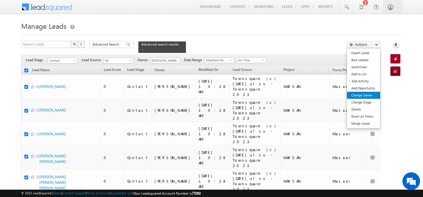
click at [368, 97] on link "Change Owner" at bounding box center [363, 95] width 33 height 7
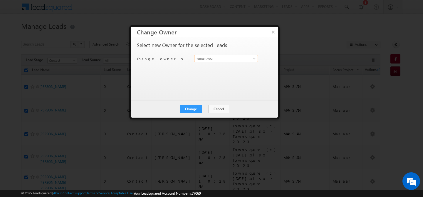
click at [245, 60] on input "hemant yogi" at bounding box center [226, 58] width 64 height 7
click at [239, 69] on span "[EMAIL_ADDRESS][DOMAIN_NAME]" at bounding box center [222, 70] width 53 height 4
click at [186, 108] on button "Change" at bounding box center [191, 109] width 22 height 8
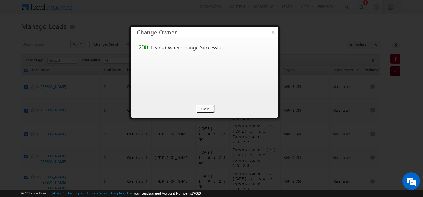
click at [209, 109] on button "Close" at bounding box center [205, 109] width 19 height 8
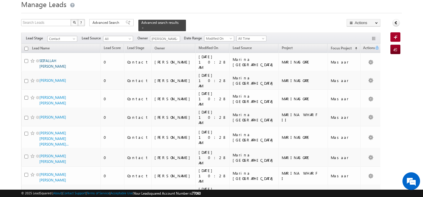
scroll to position [16, 0]
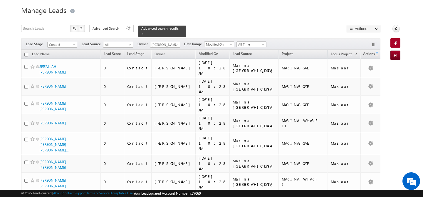
click at [26, 53] on input "checkbox" at bounding box center [26, 55] width 4 height 4
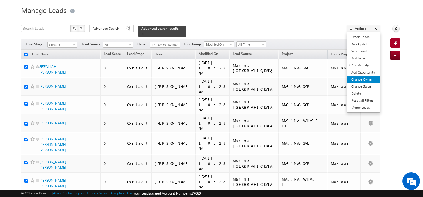
click at [366, 78] on link "Change Owner" at bounding box center [363, 79] width 33 height 7
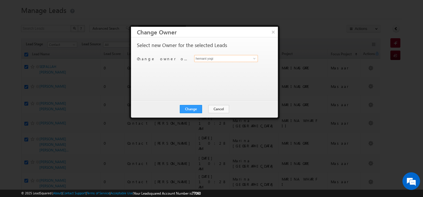
click at [227, 58] on input "hemant yogi" at bounding box center [226, 58] width 64 height 7
click at [215, 69] on span "[PERSON_NAME][EMAIL_ADDRESS][PERSON_NAME][DOMAIN_NAME]" at bounding box center [222, 70] width 53 height 4
click at [193, 106] on button "Change" at bounding box center [191, 109] width 22 height 8
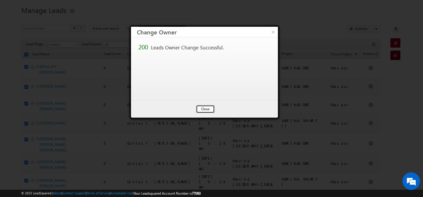
click at [201, 109] on button "Close" at bounding box center [205, 109] width 19 height 8
